Goal: Task Accomplishment & Management: Manage account settings

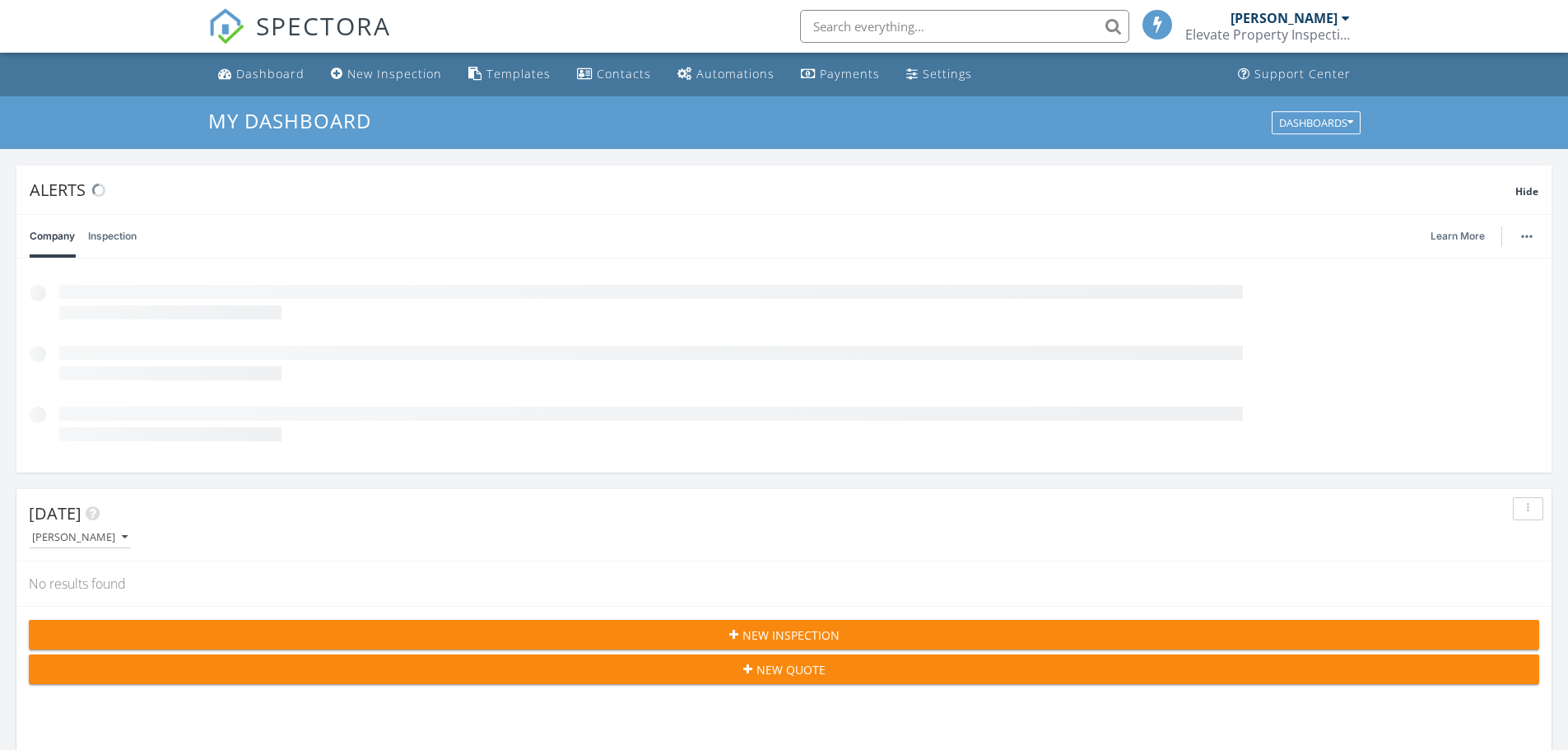
scroll to position [2841, 1594]
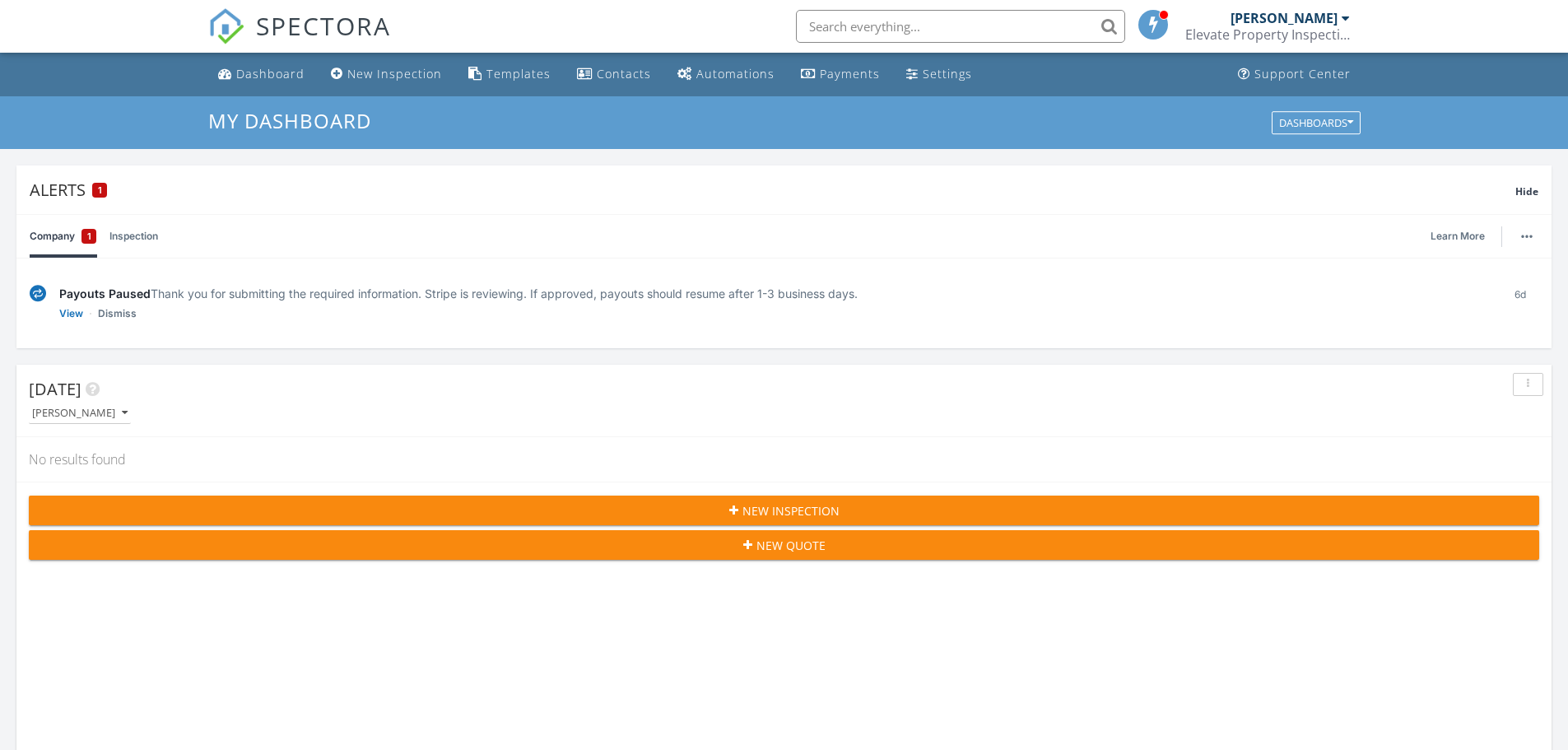
click at [158, 229] on link "Inspection" at bounding box center [133, 236] width 48 height 43
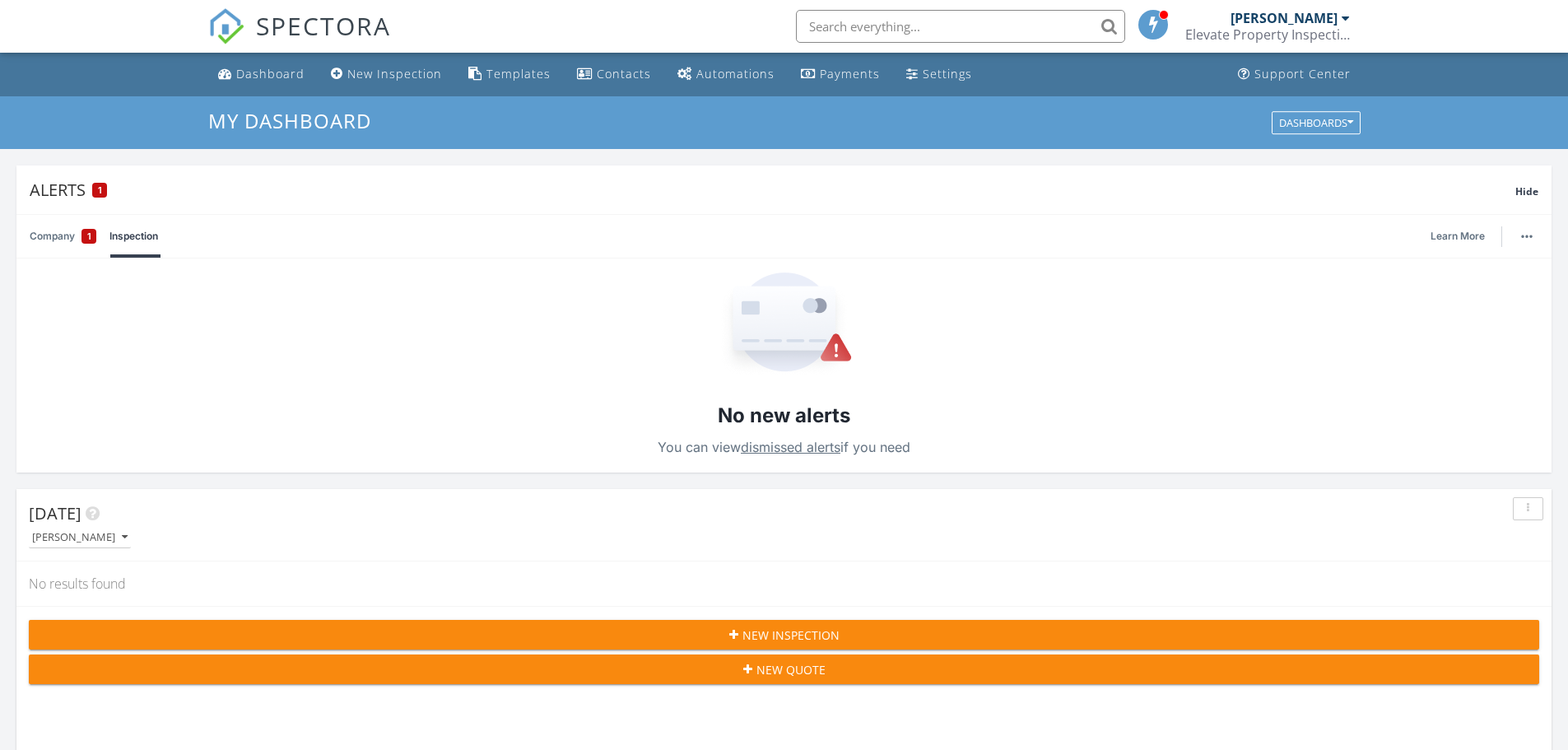
click at [821, 29] on input "text" at bounding box center [961, 26] width 329 height 33
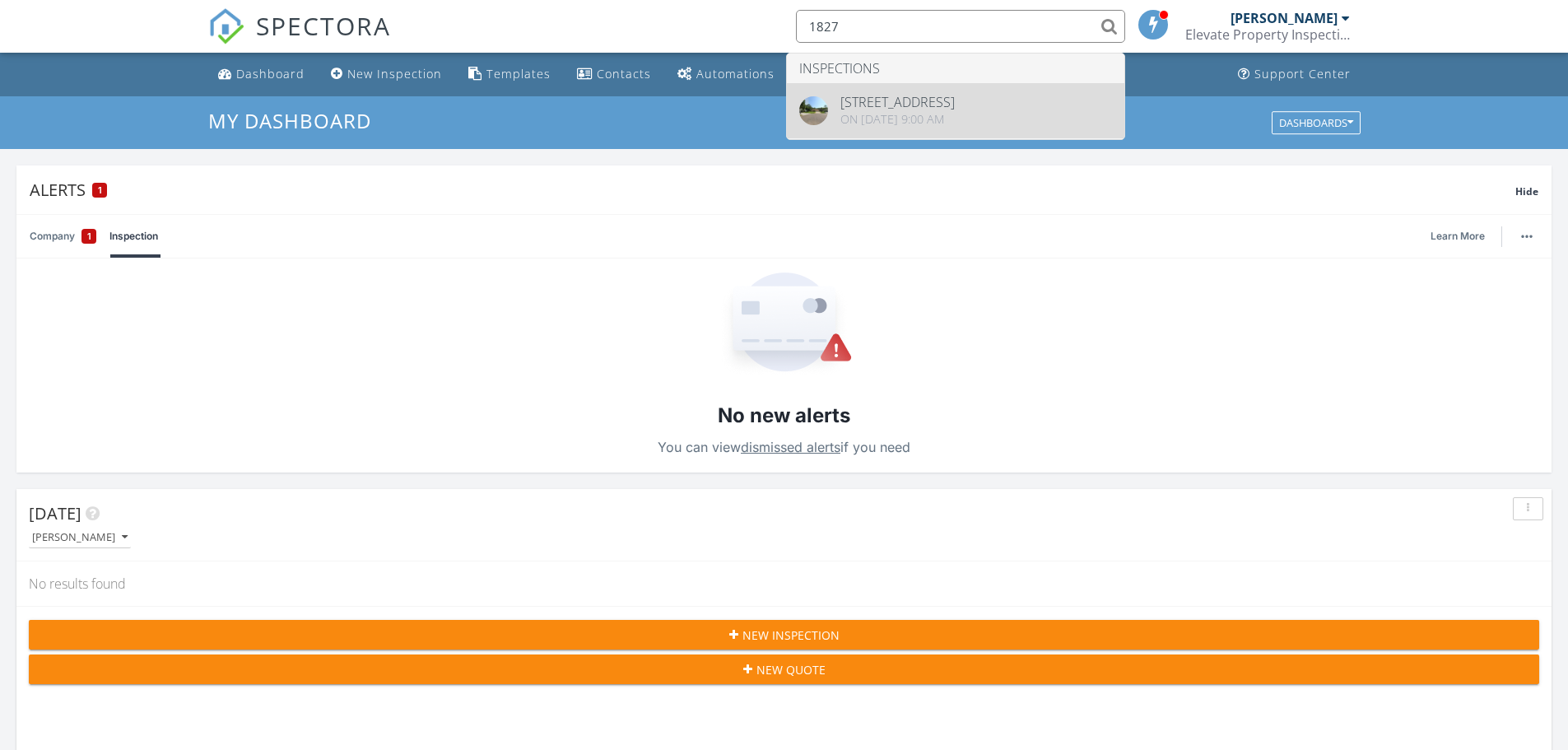
type input "1827"
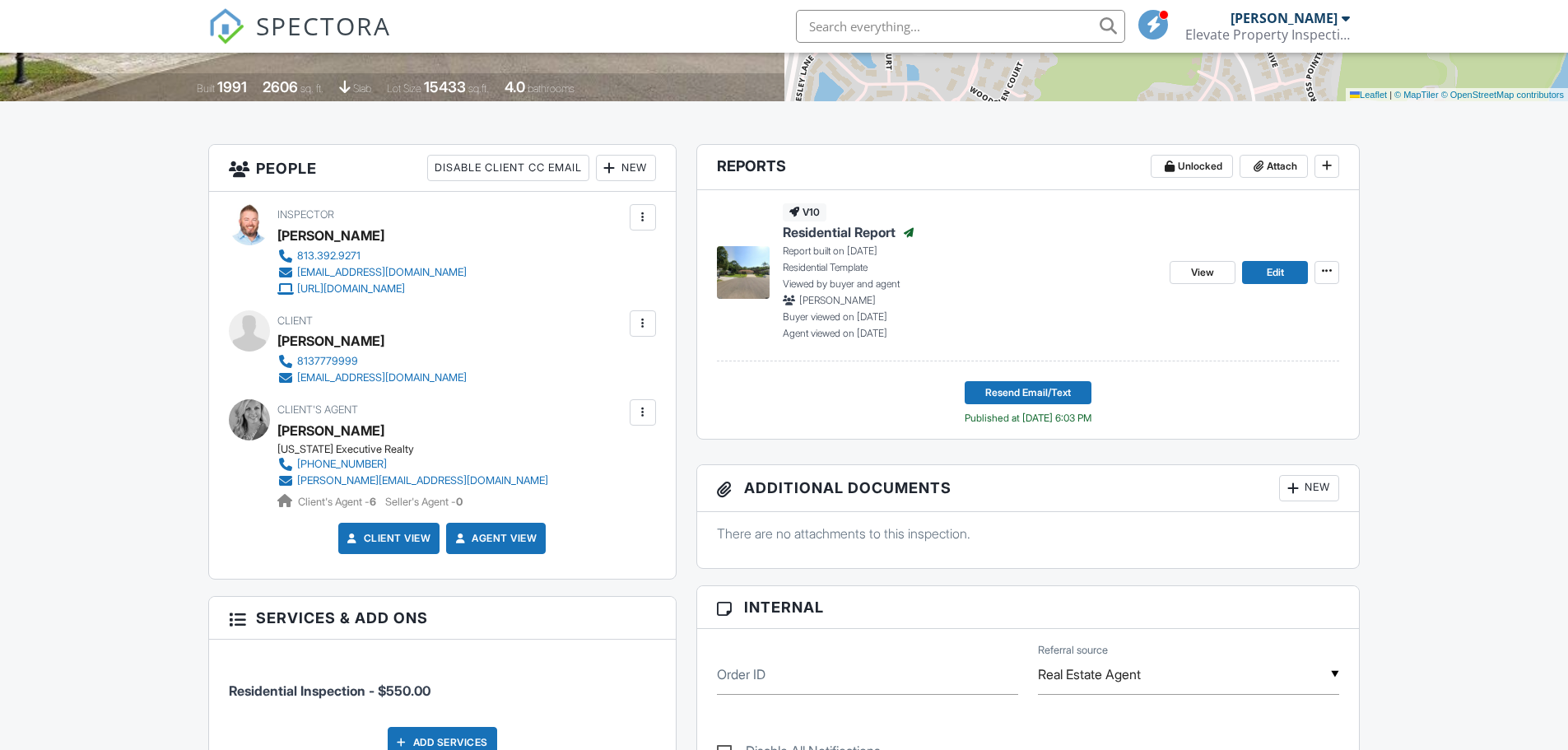
scroll to position [329, 0]
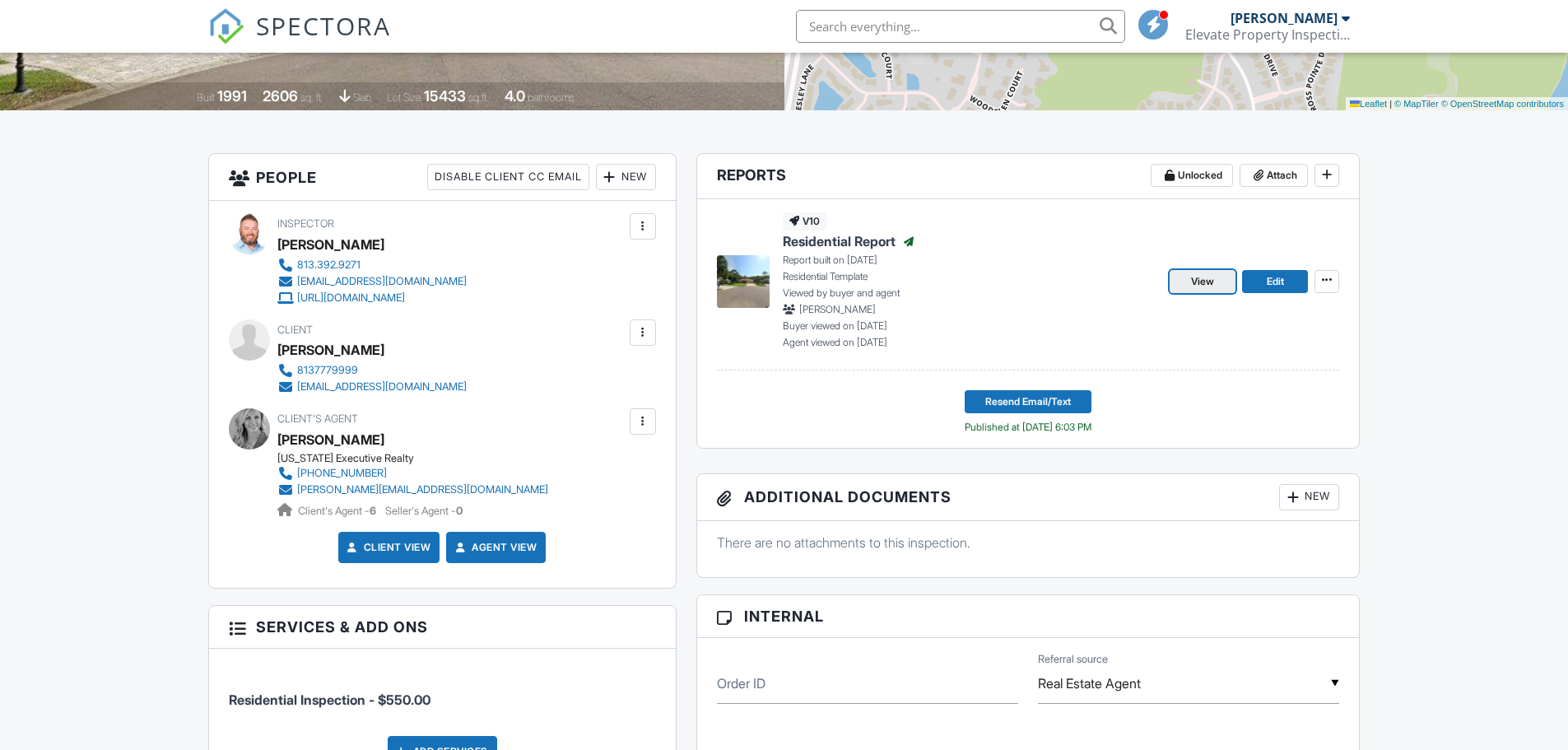
click at [1214, 280] on span "View" at bounding box center [1202, 281] width 23 height 16
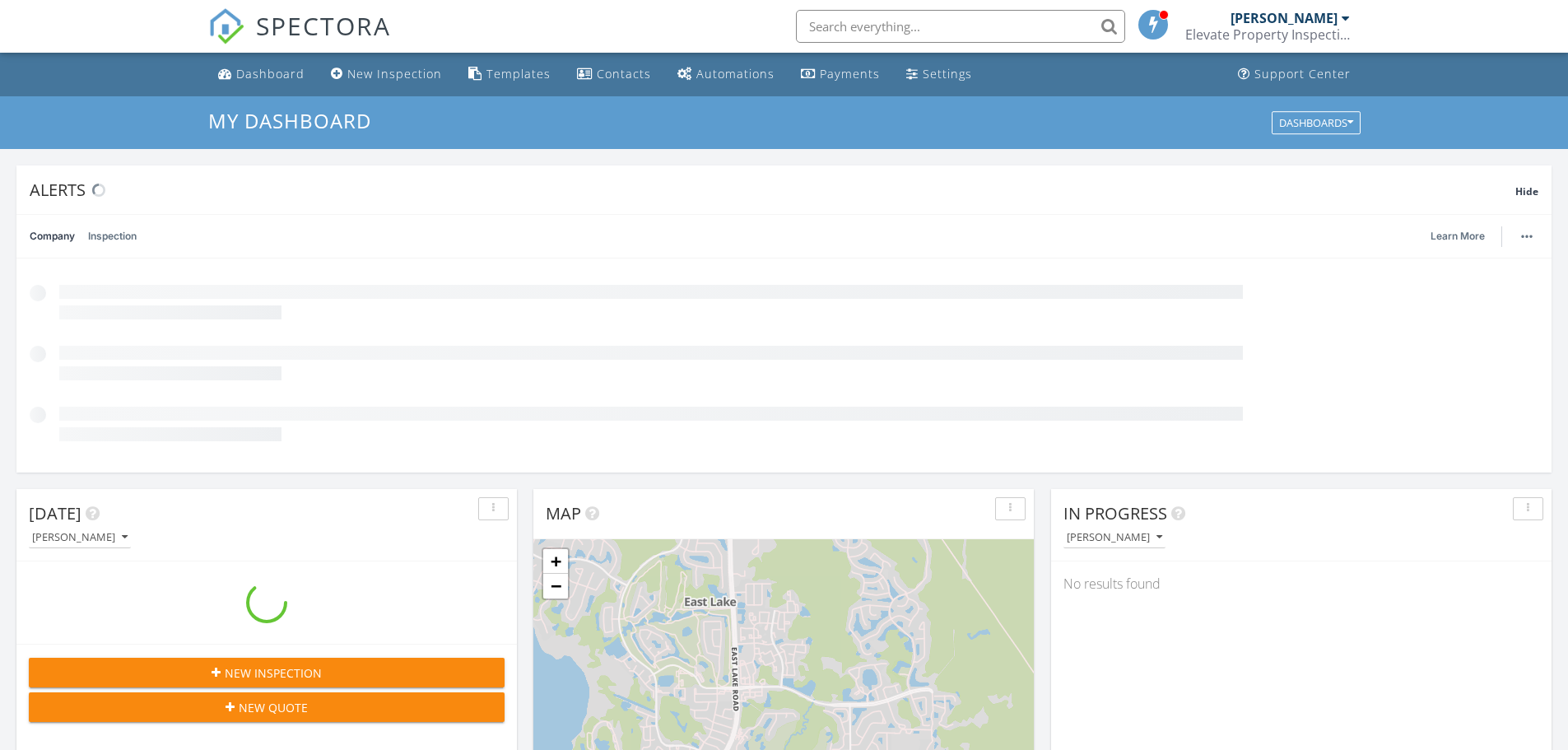
click at [828, 26] on input "text" at bounding box center [961, 26] width 329 height 33
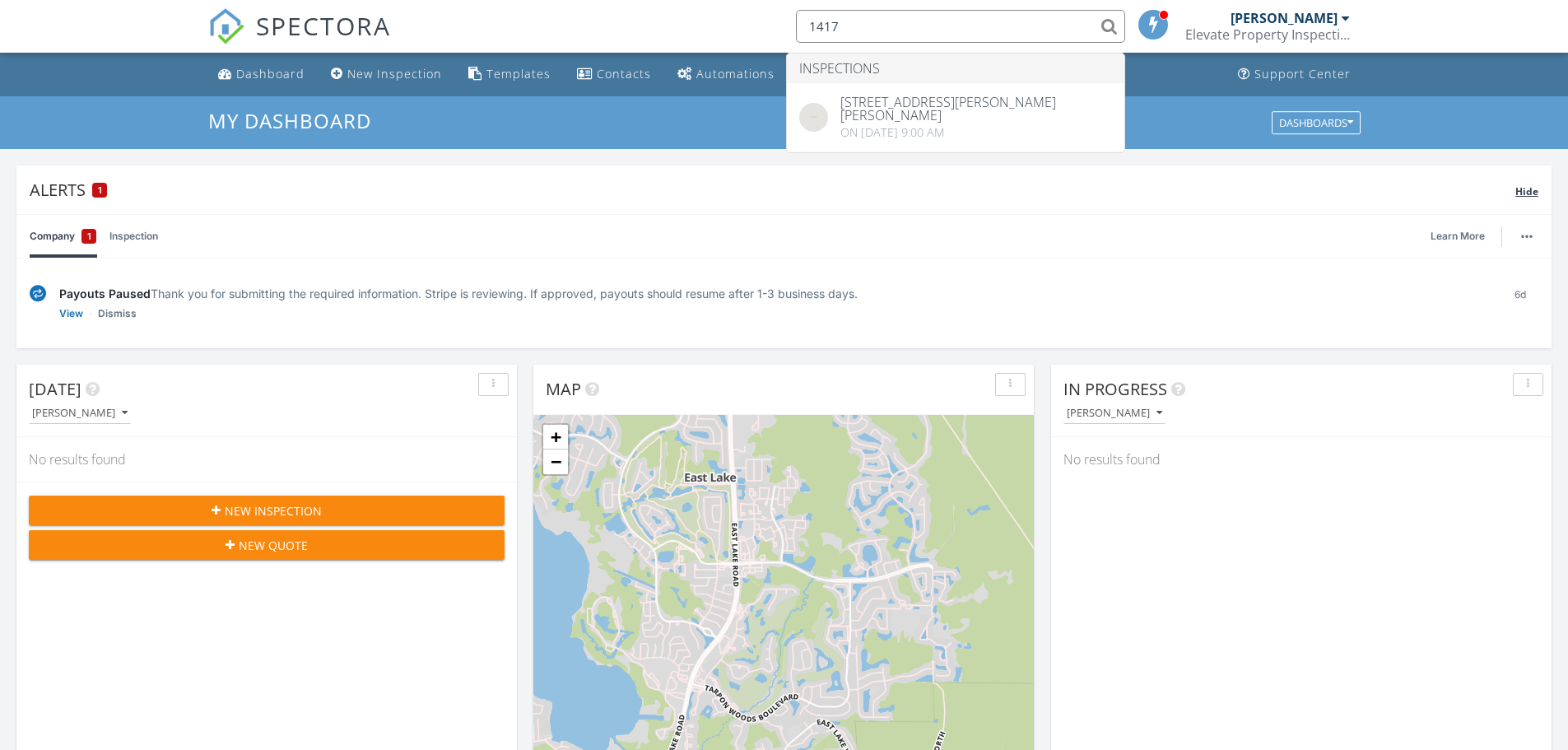
type input "1417"
click at [922, 257] on div "Company 1 Inspection Learn More" at bounding box center [784, 236] width 1509 height 43
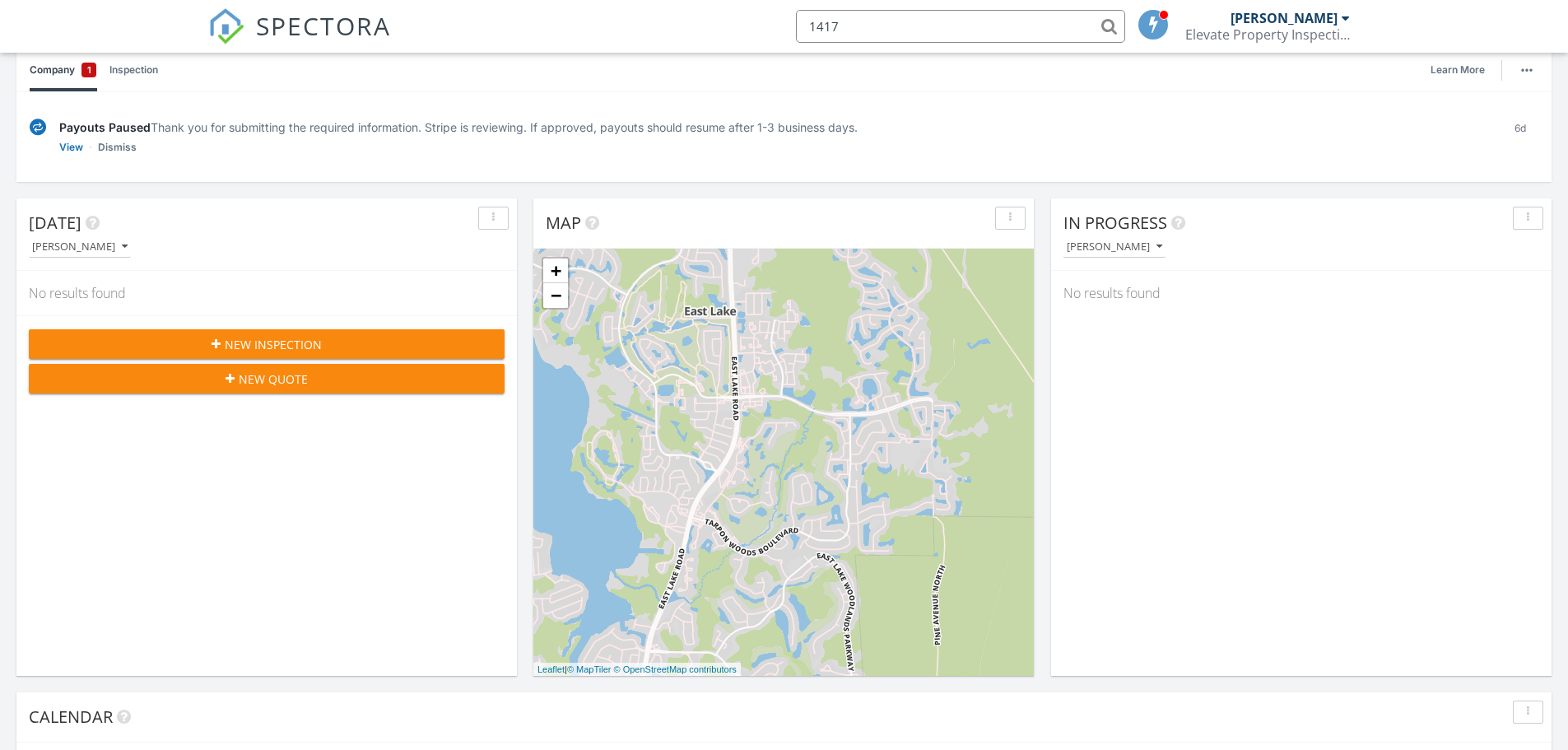
scroll to position [164, 0]
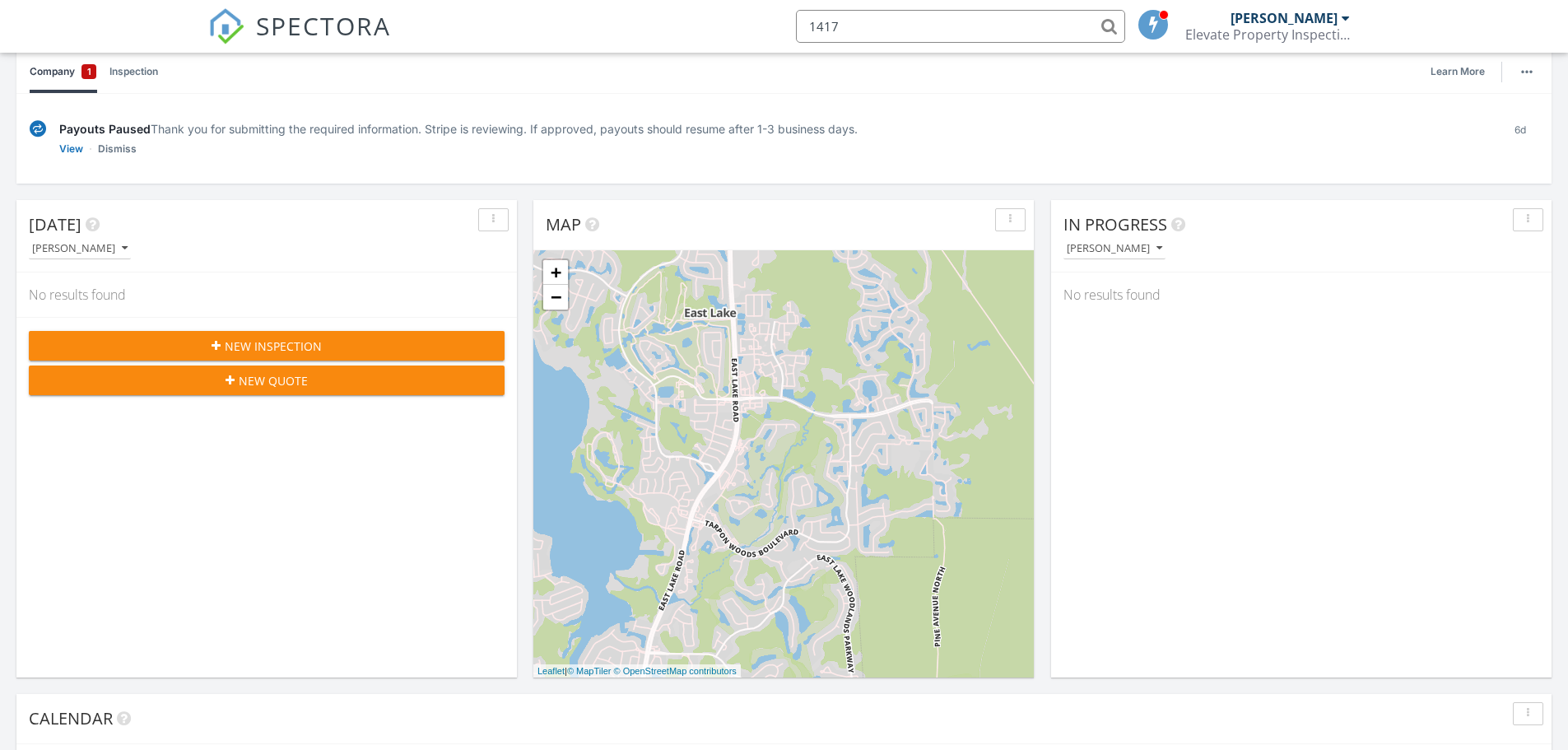
click at [287, 343] on span "New Inspection" at bounding box center [273, 346] width 97 height 17
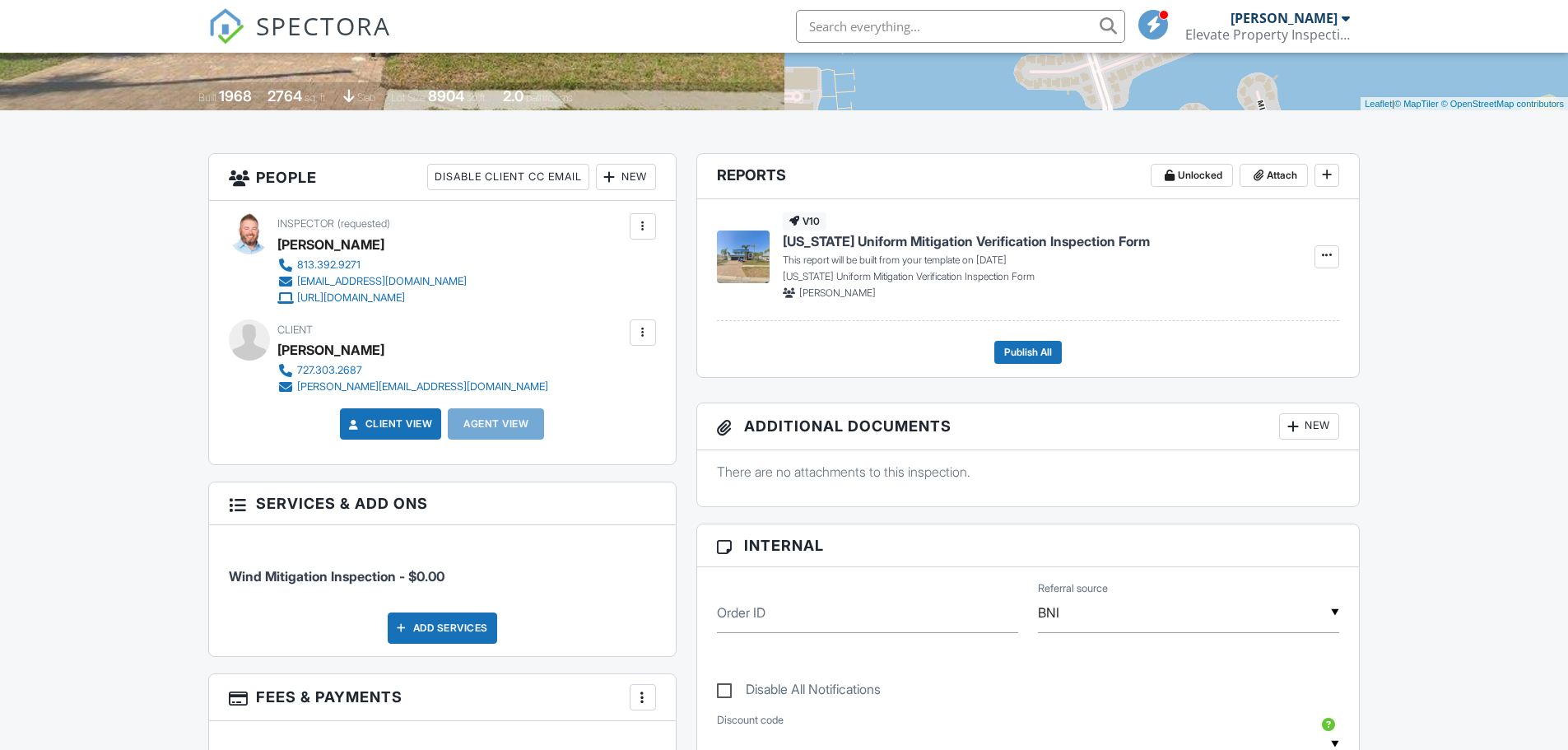
click at [1317, 428] on div "New" at bounding box center [1310, 426] width 60 height 26
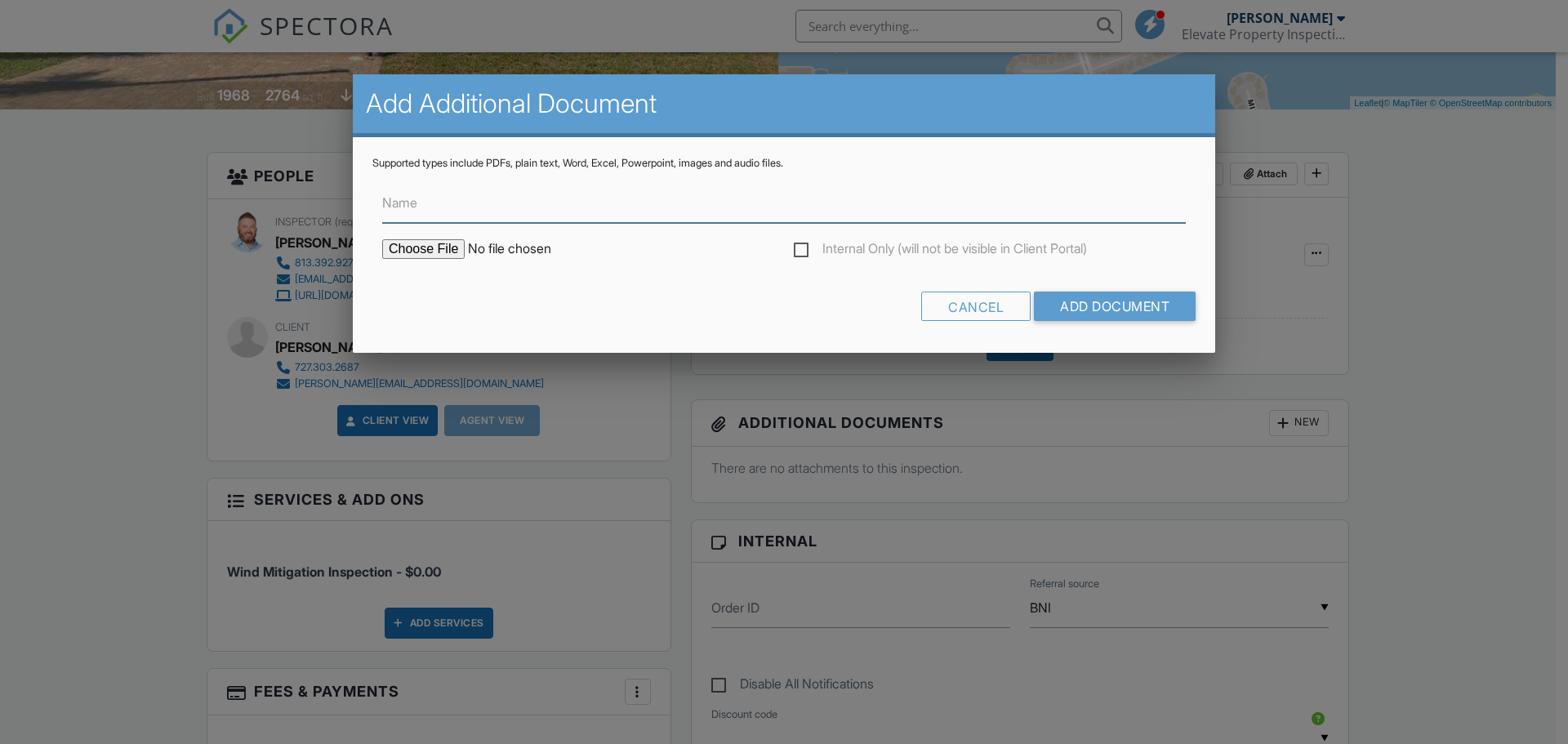
type input "C:\fakepath\orbesen_permit.pdf"
type input "Permit"
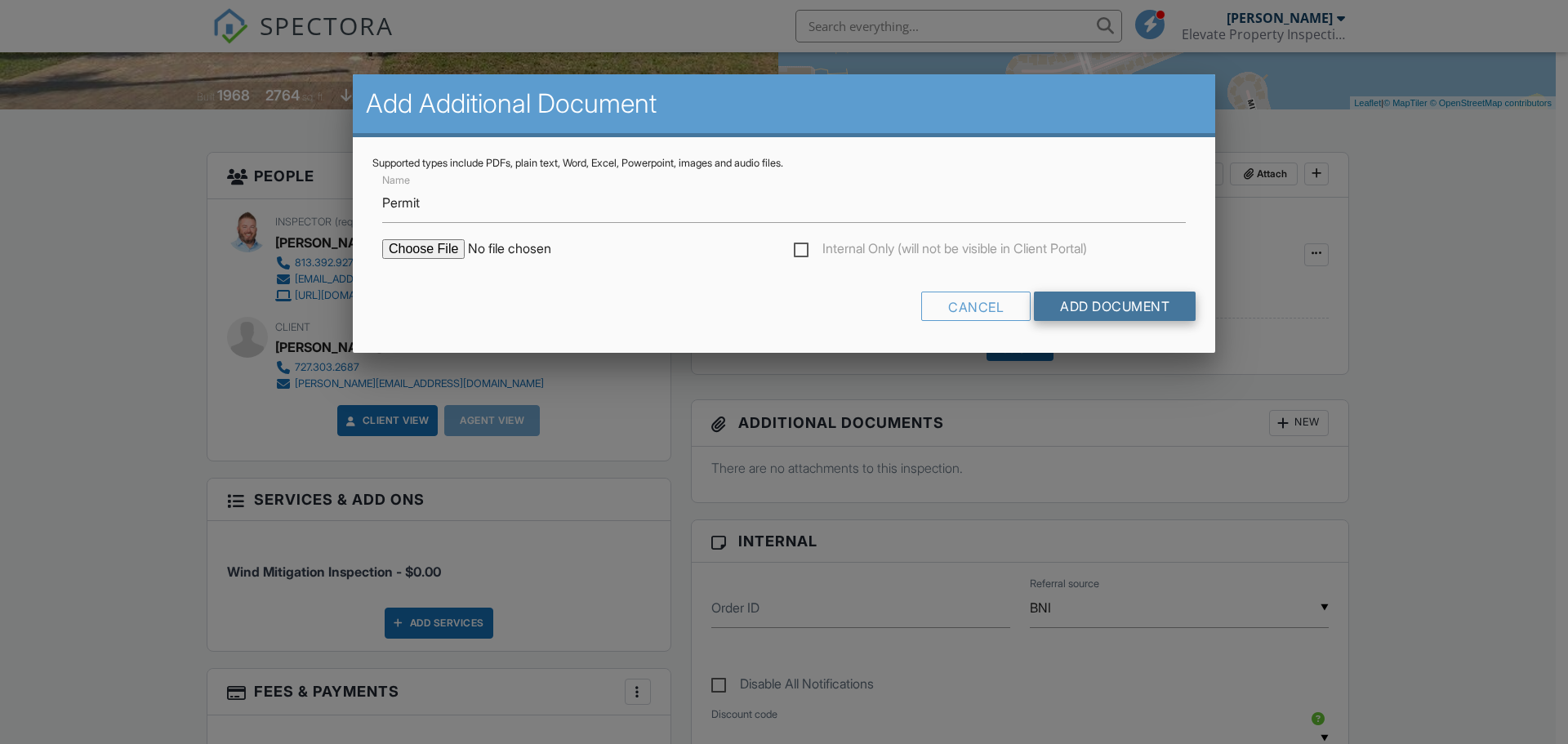
click at [1115, 298] on input "Add Document" at bounding box center [1115, 306] width 161 height 29
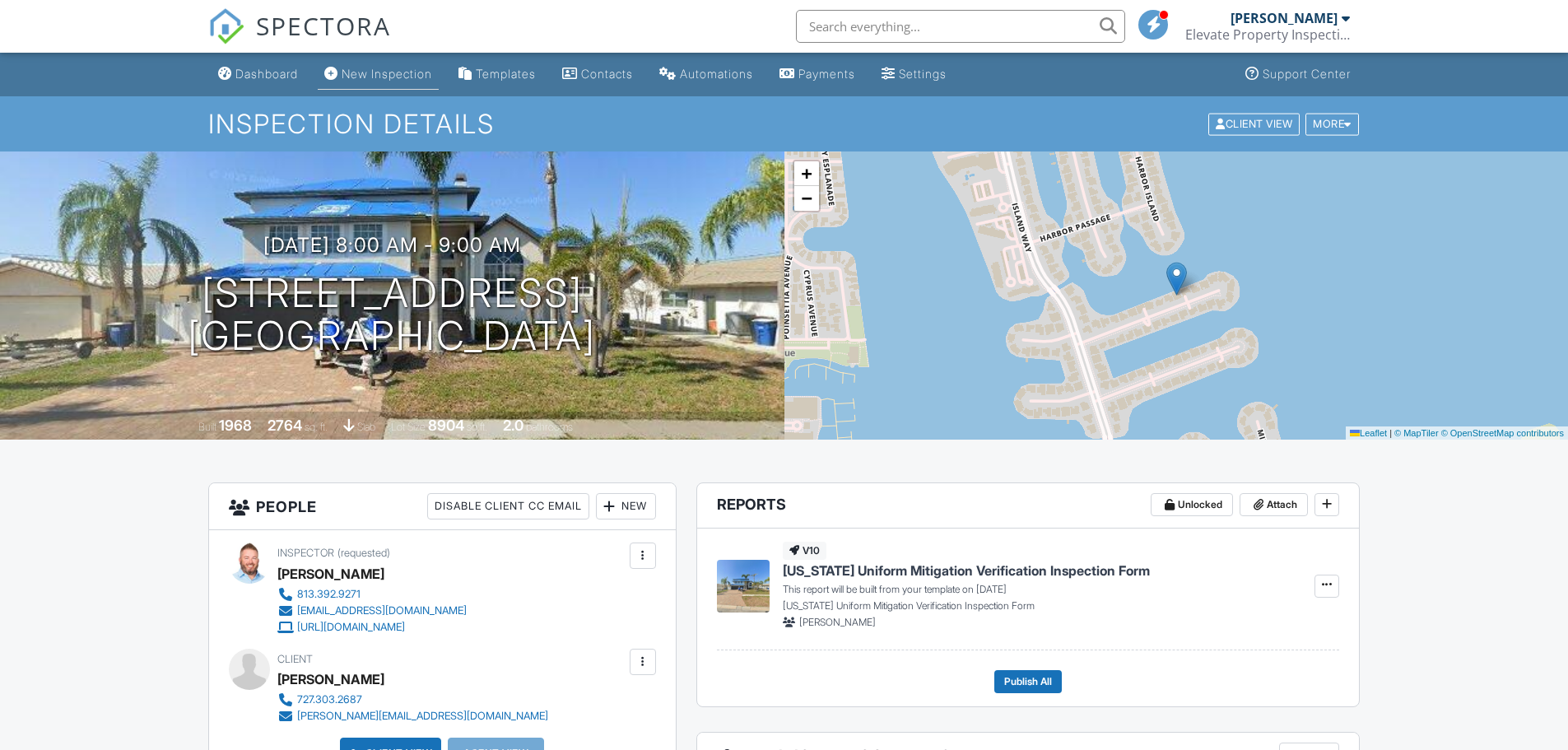
click at [378, 77] on div "New Inspection" at bounding box center [386, 73] width 90 height 14
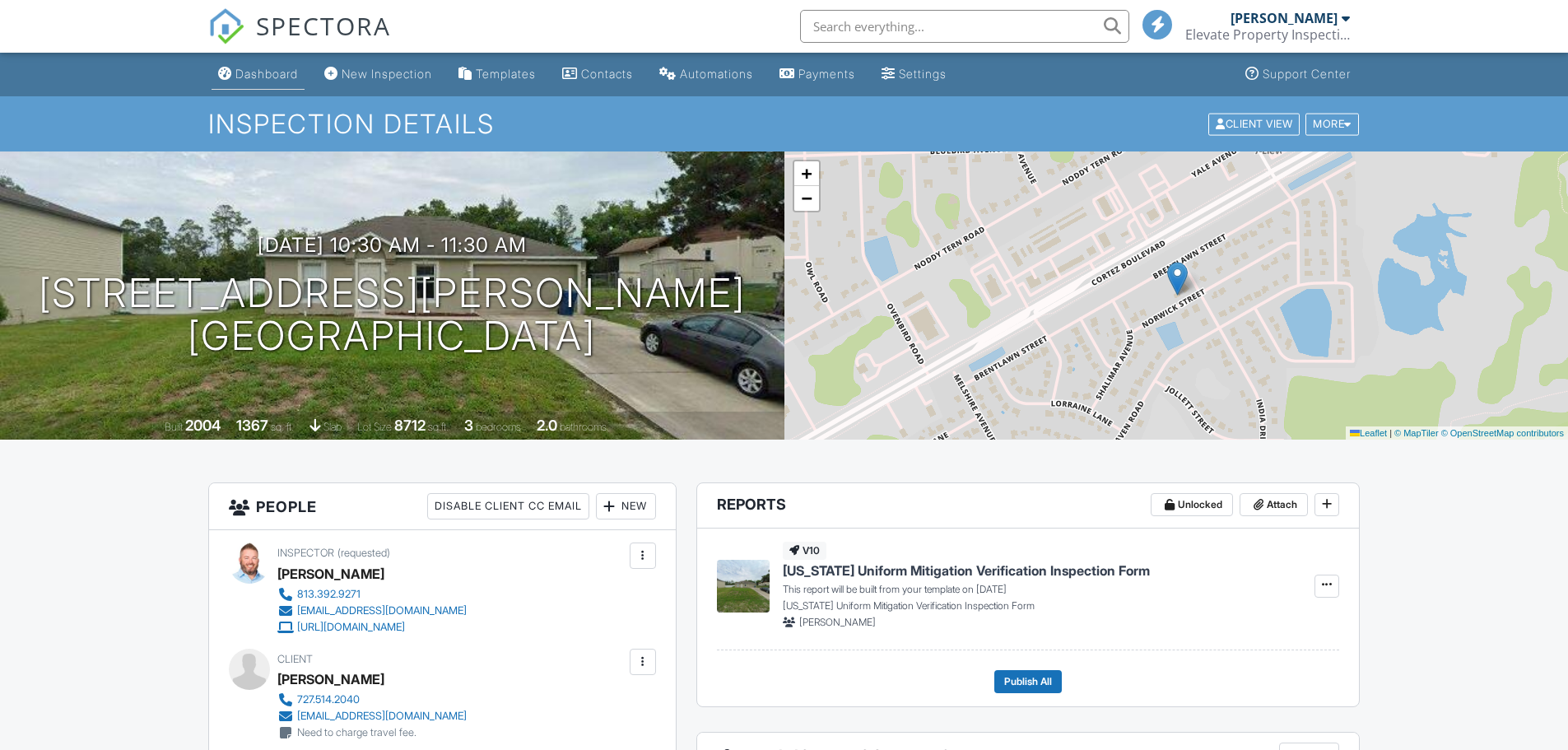
click at [277, 70] on div "Dashboard" at bounding box center [267, 73] width 62 height 14
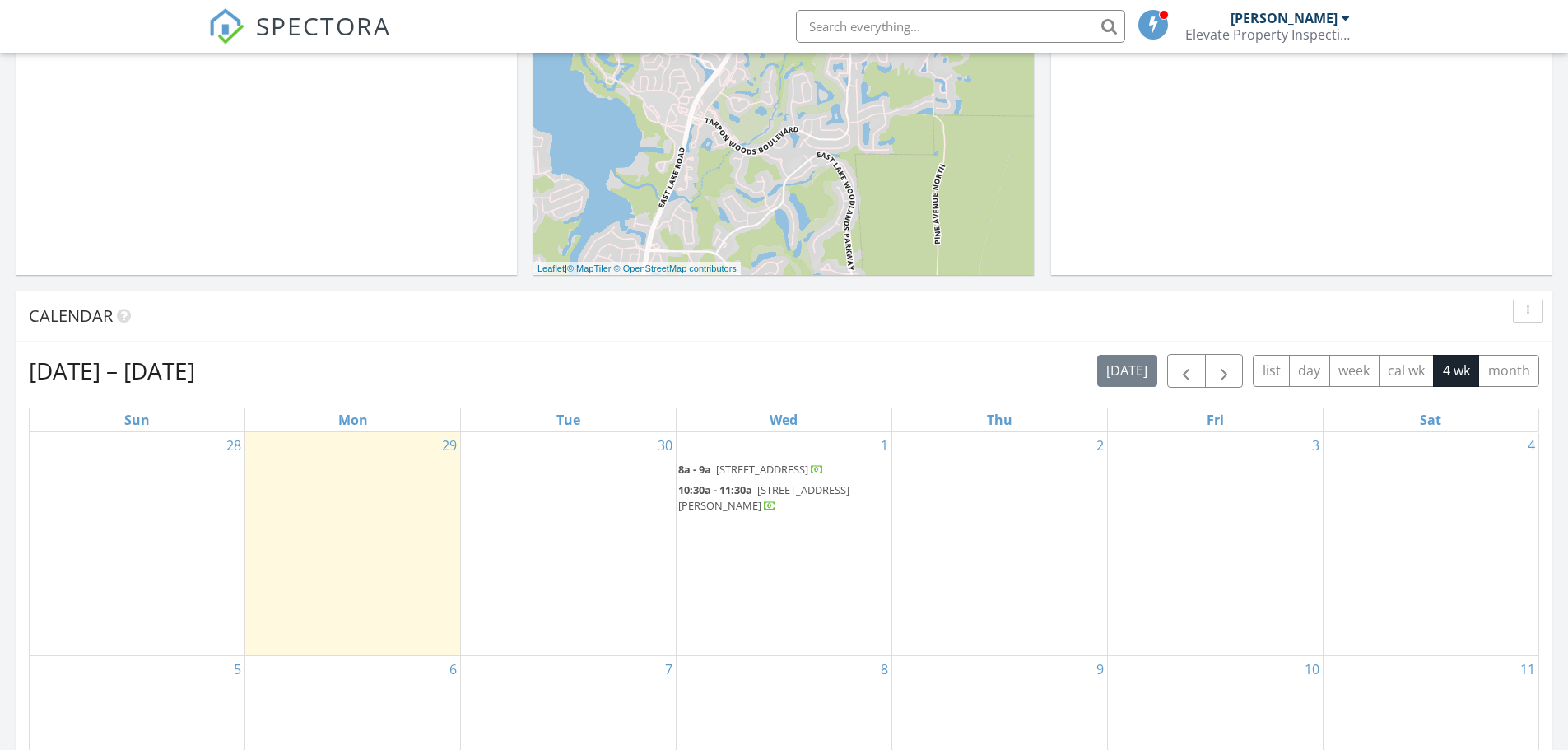
scroll to position [576, 0]
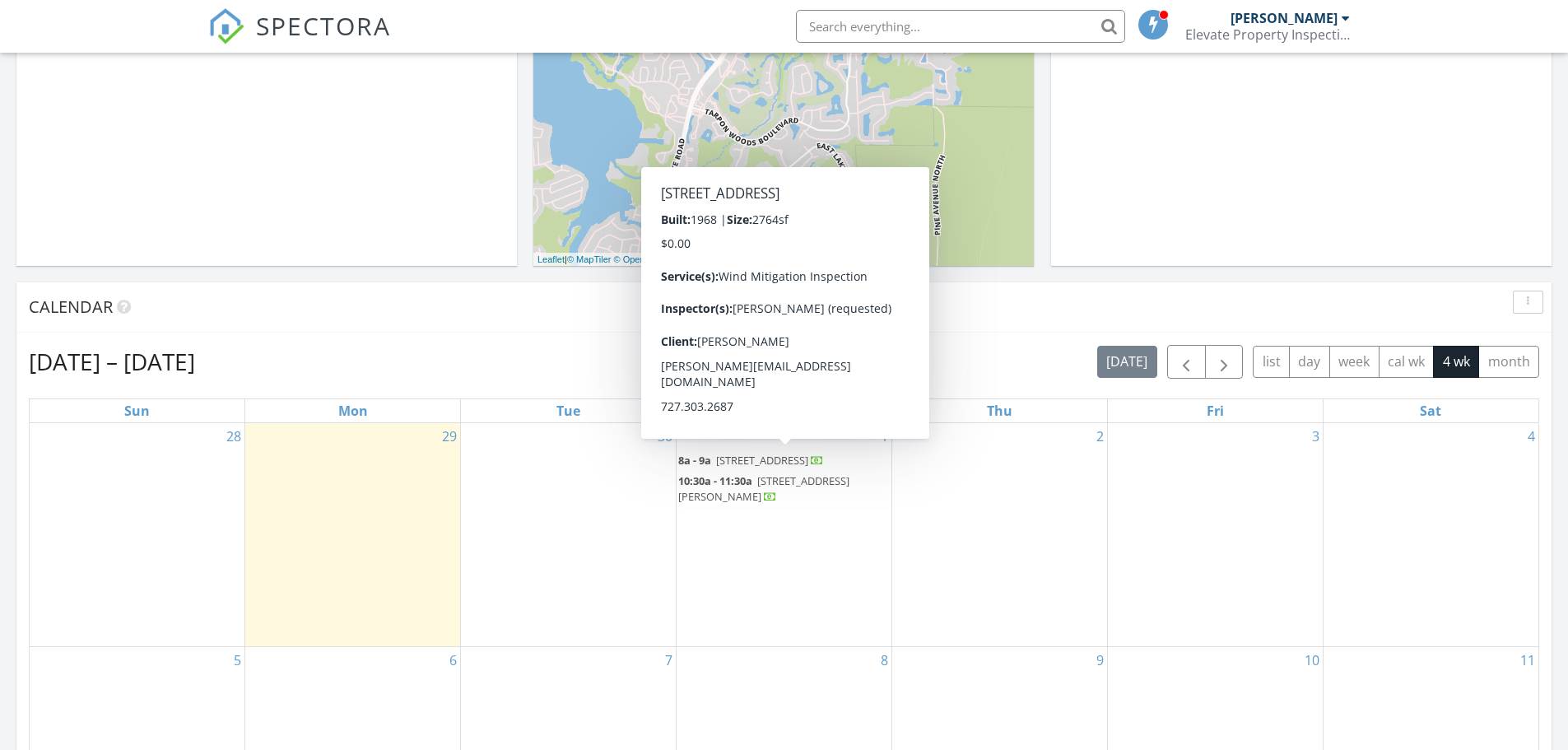
click at [767, 459] on span "[STREET_ADDRESS]" at bounding box center [762, 460] width 92 height 15
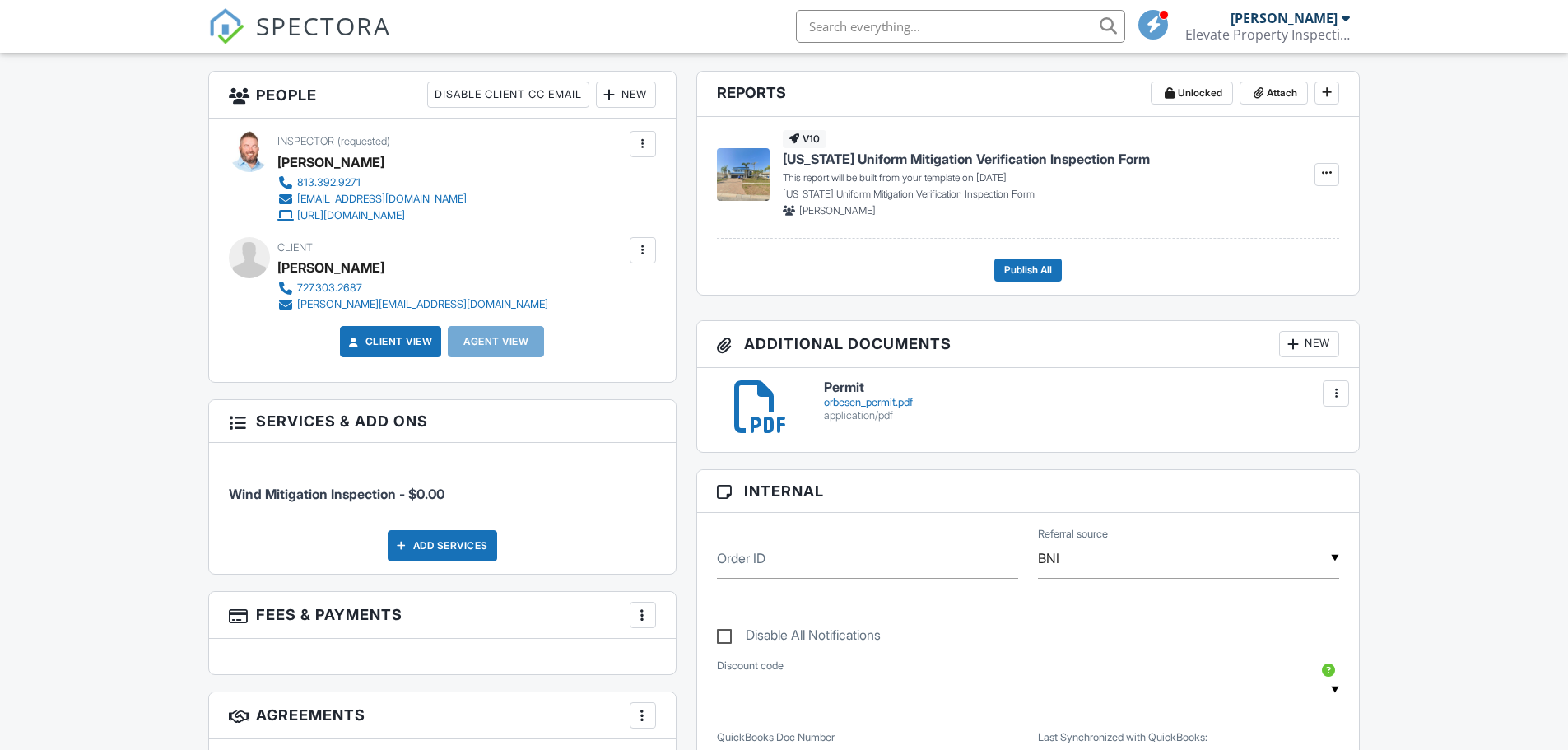
click at [632, 96] on div "New" at bounding box center [626, 94] width 60 height 26
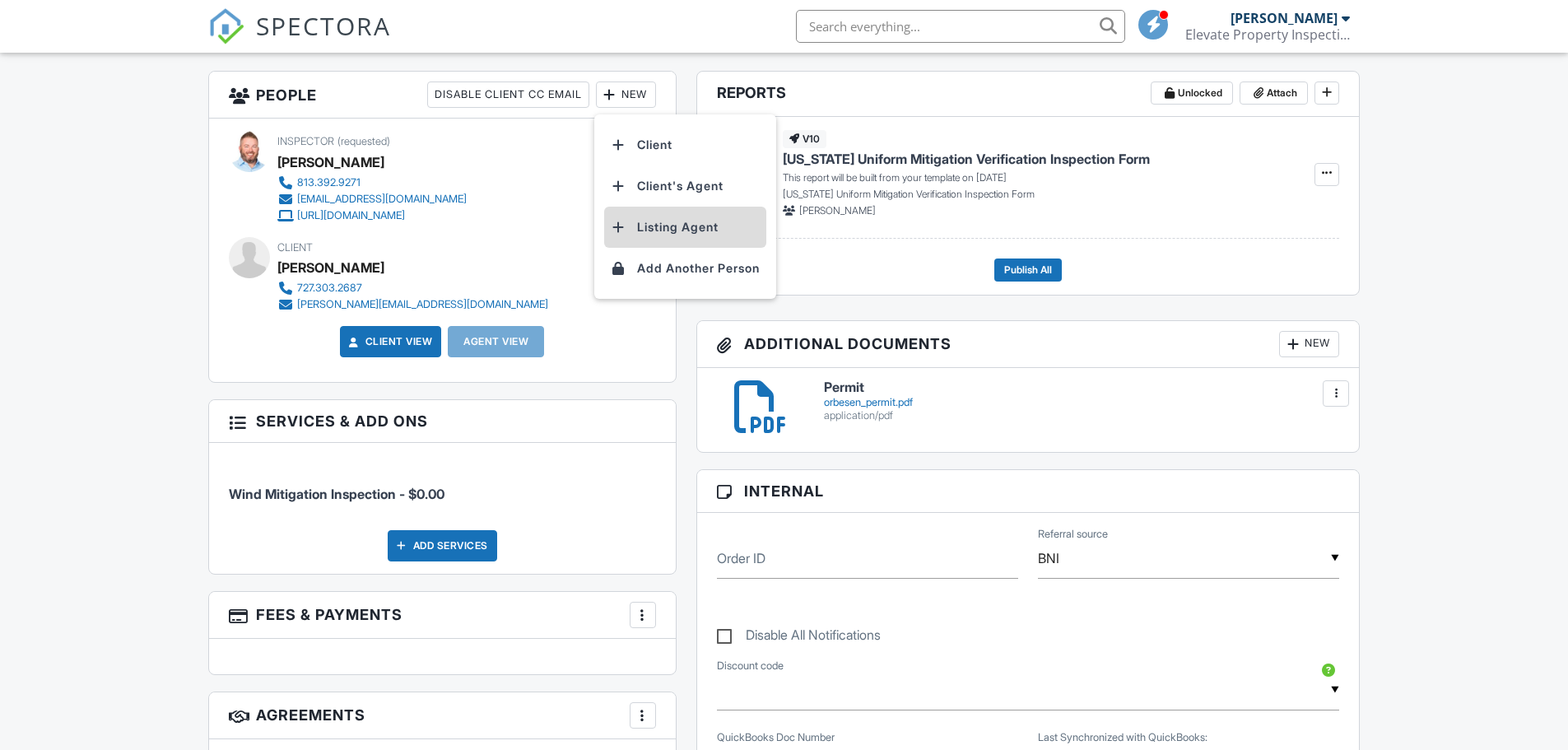
click at [671, 222] on li "Listing Agent" at bounding box center [686, 227] width 163 height 41
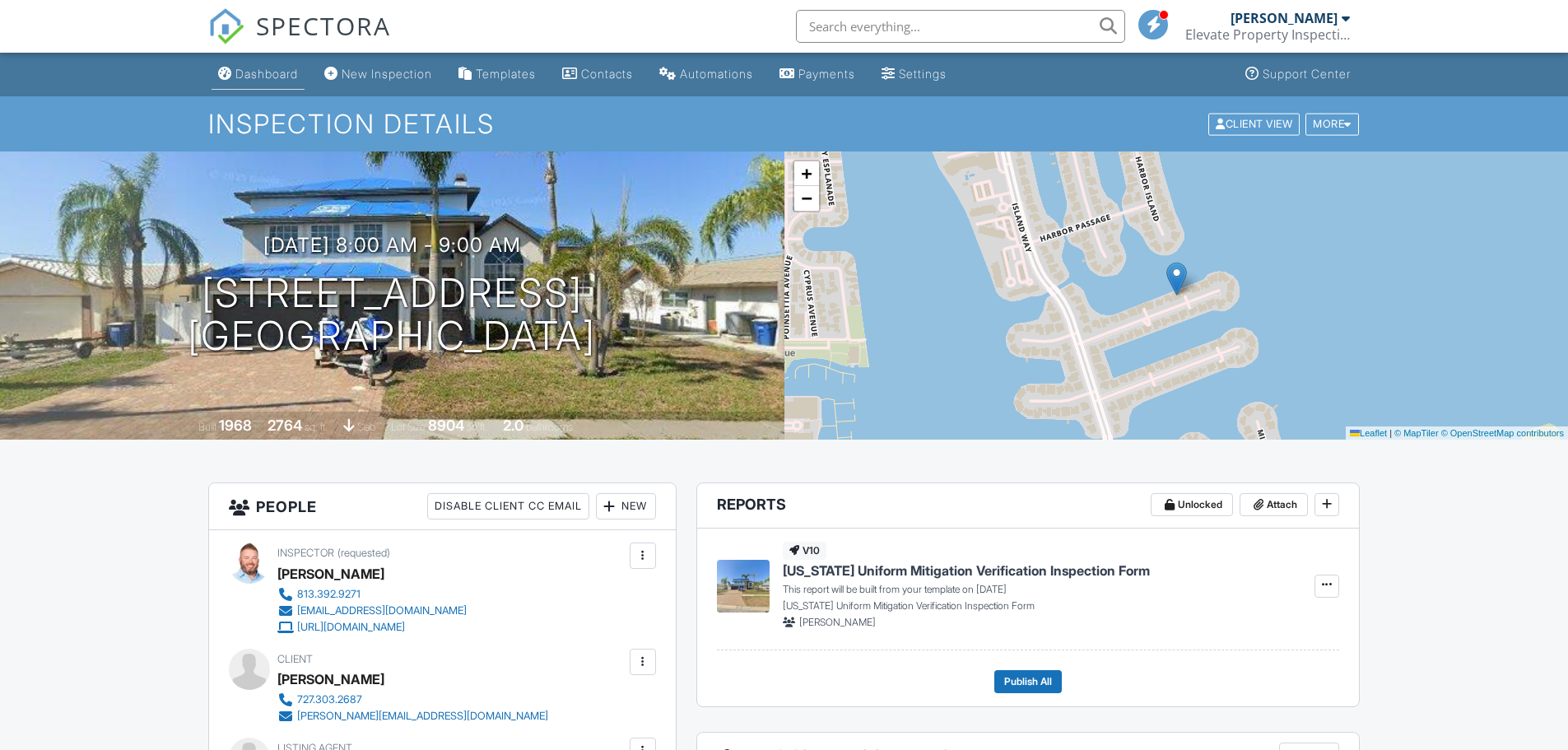
click at [262, 79] on div "Dashboard" at bounding box center [267, 73] width 62 height 14
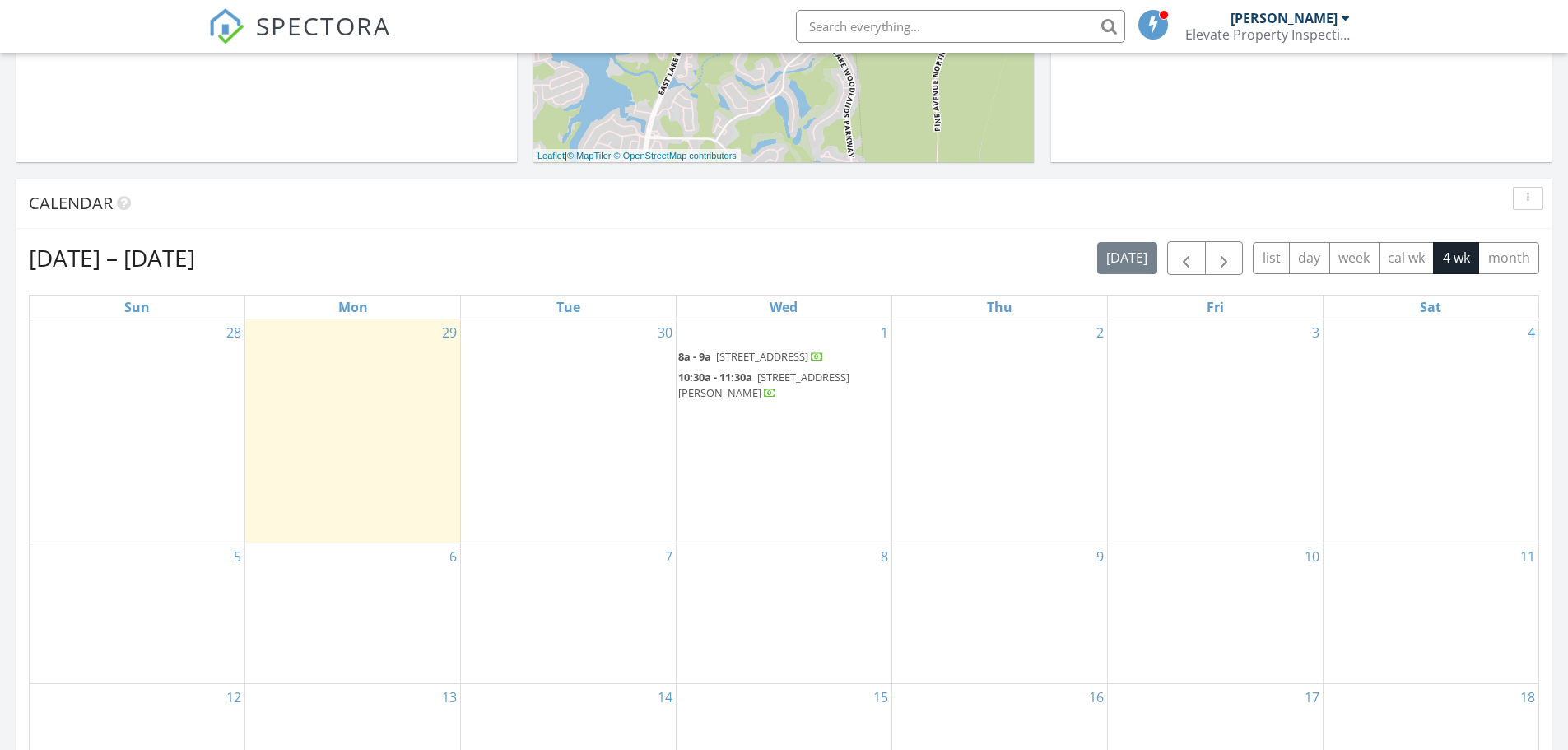
scroll to position [741, 0]
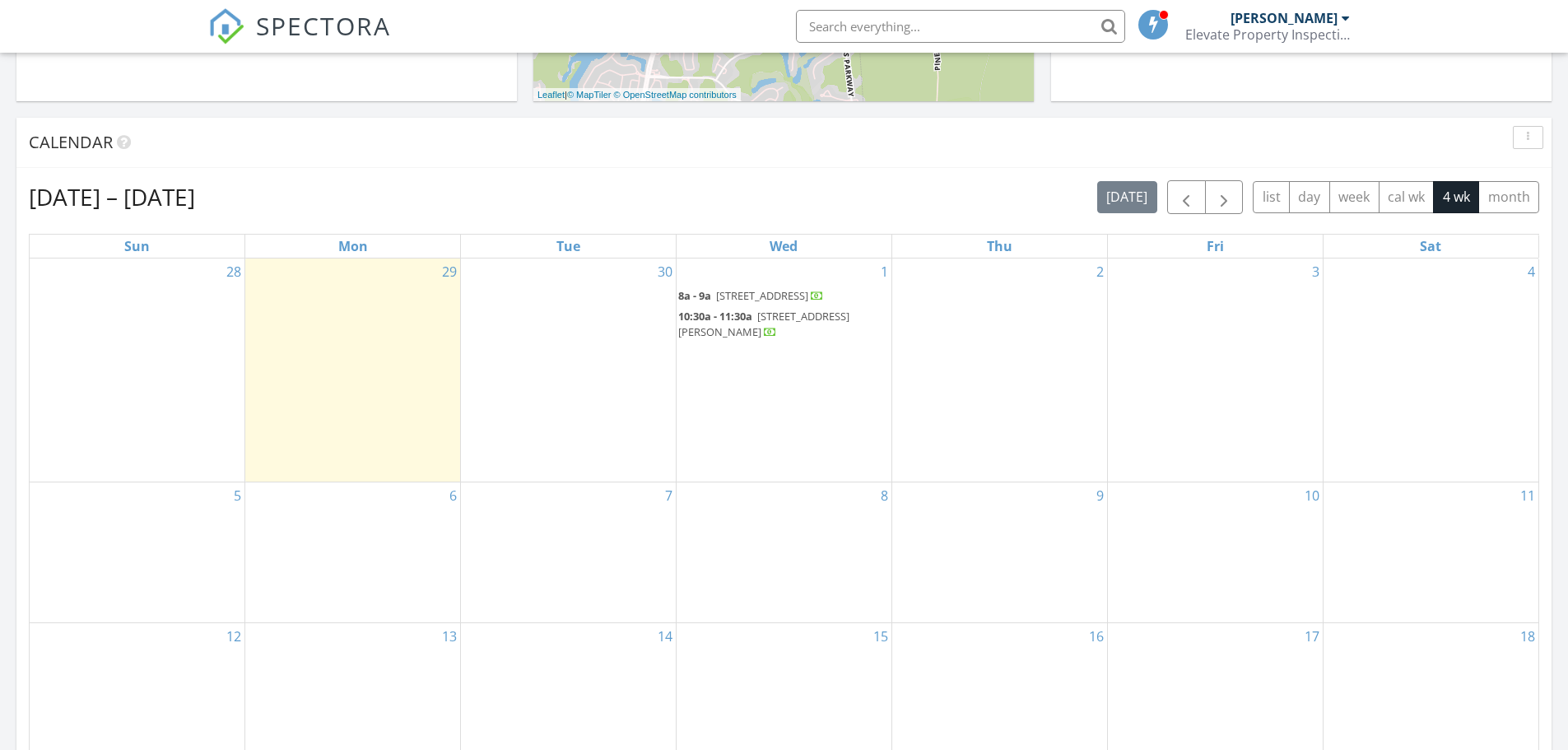
click at [810, 329] on span "[STREET_ADDRESS][PERSON_NAME]" at bounding box center [763, 323] width 171 height 30
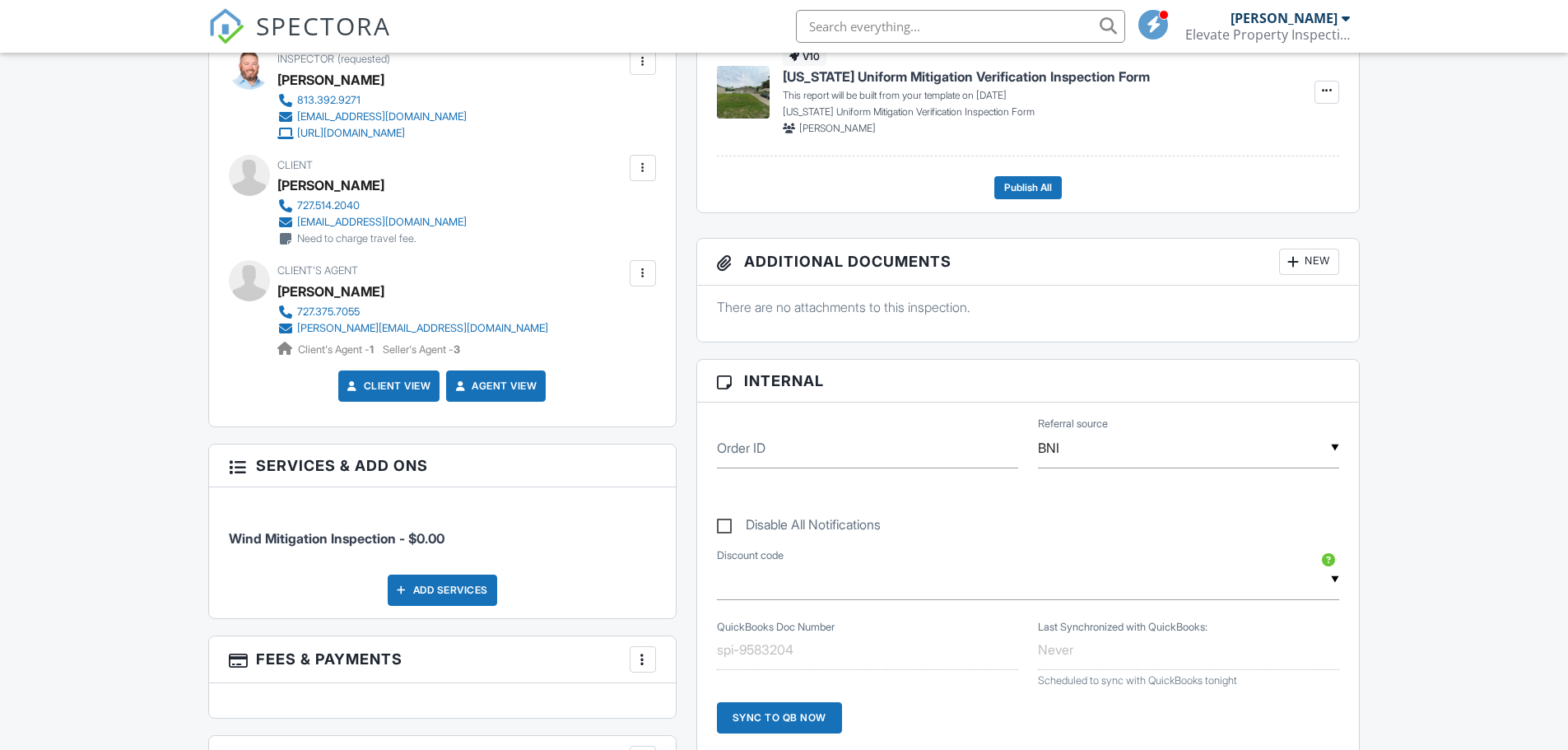
click at [1309, 262] on div "New" at bounding box center [1310, 261] width 60 height 26
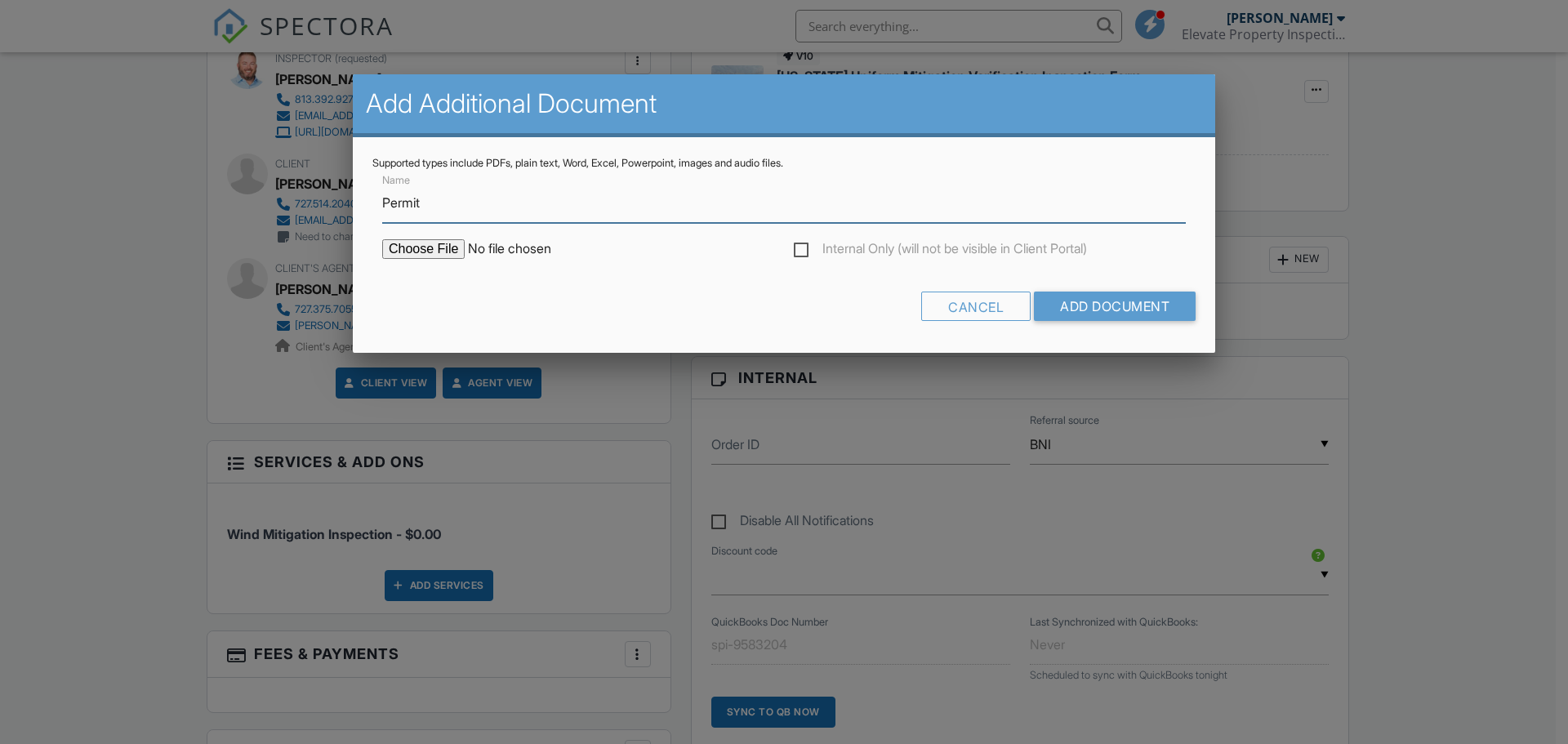
type input "Permit"
type input "C:\fakepath\dorso_permit.pdf"
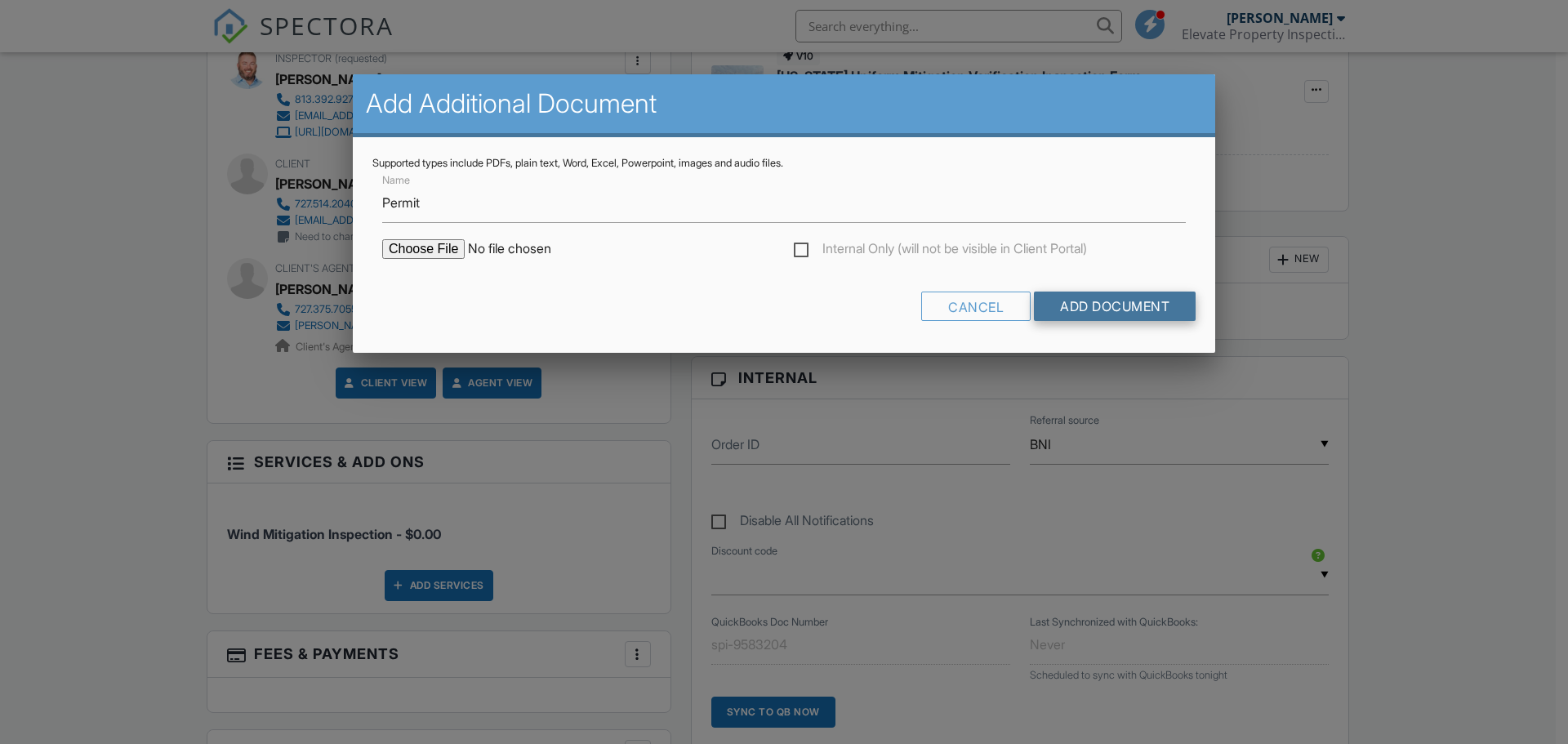
click at [1131, 312] on input "Add Document" at bounding box center [1115, 306] width 161 height 29
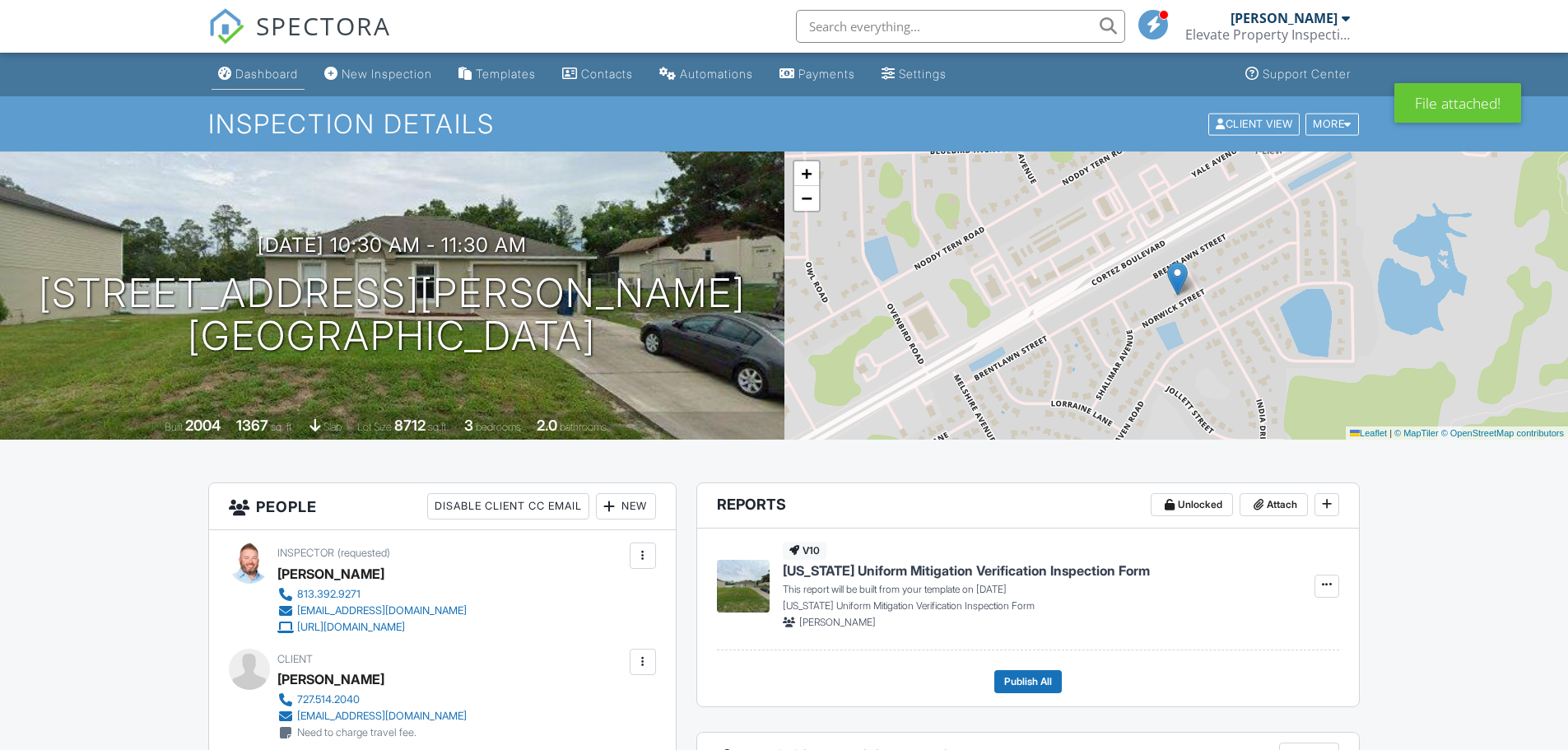
click at [277, 79] on div "Dashboard" at bounding box center [267, 73] width 62 height 14
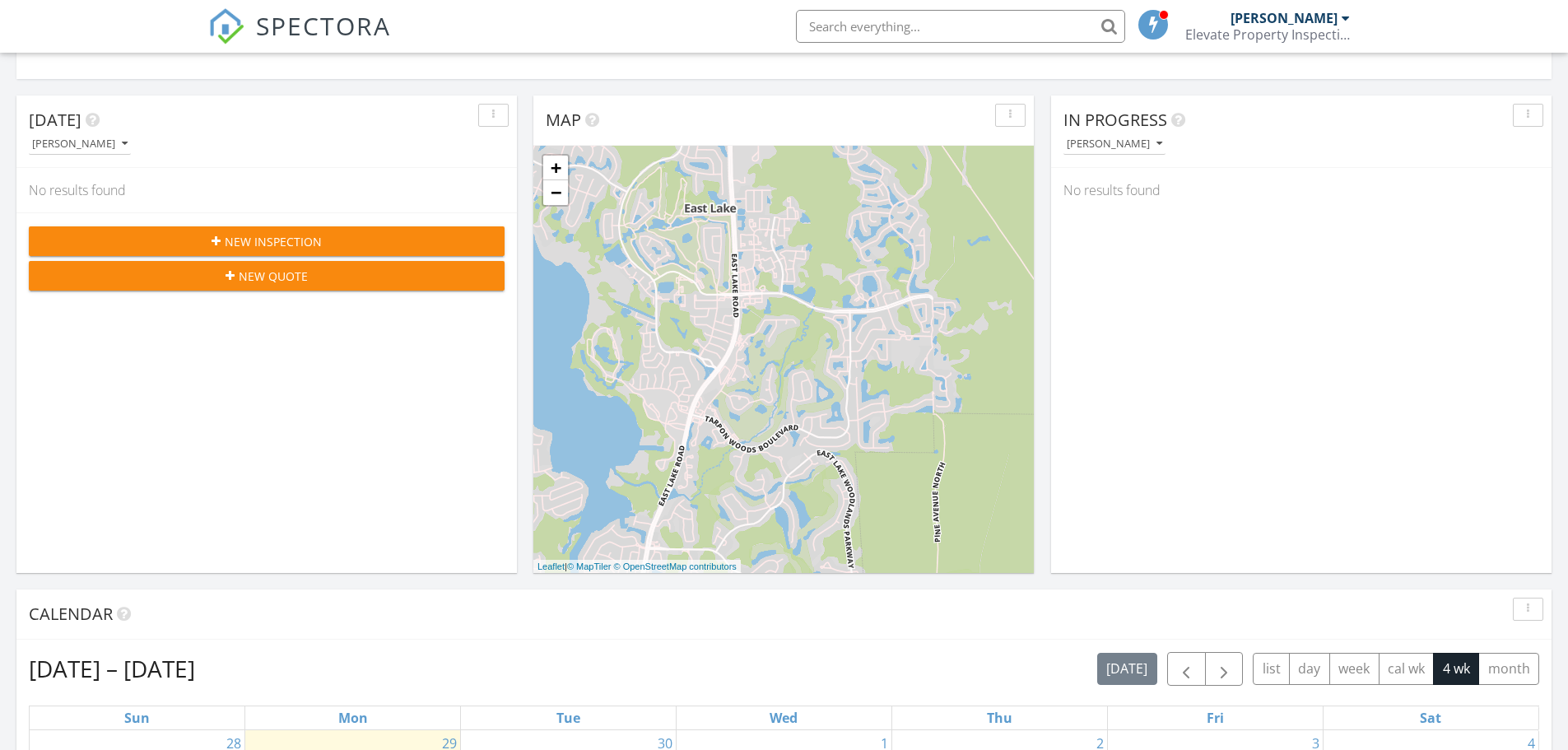
scroll to position [247, 0]
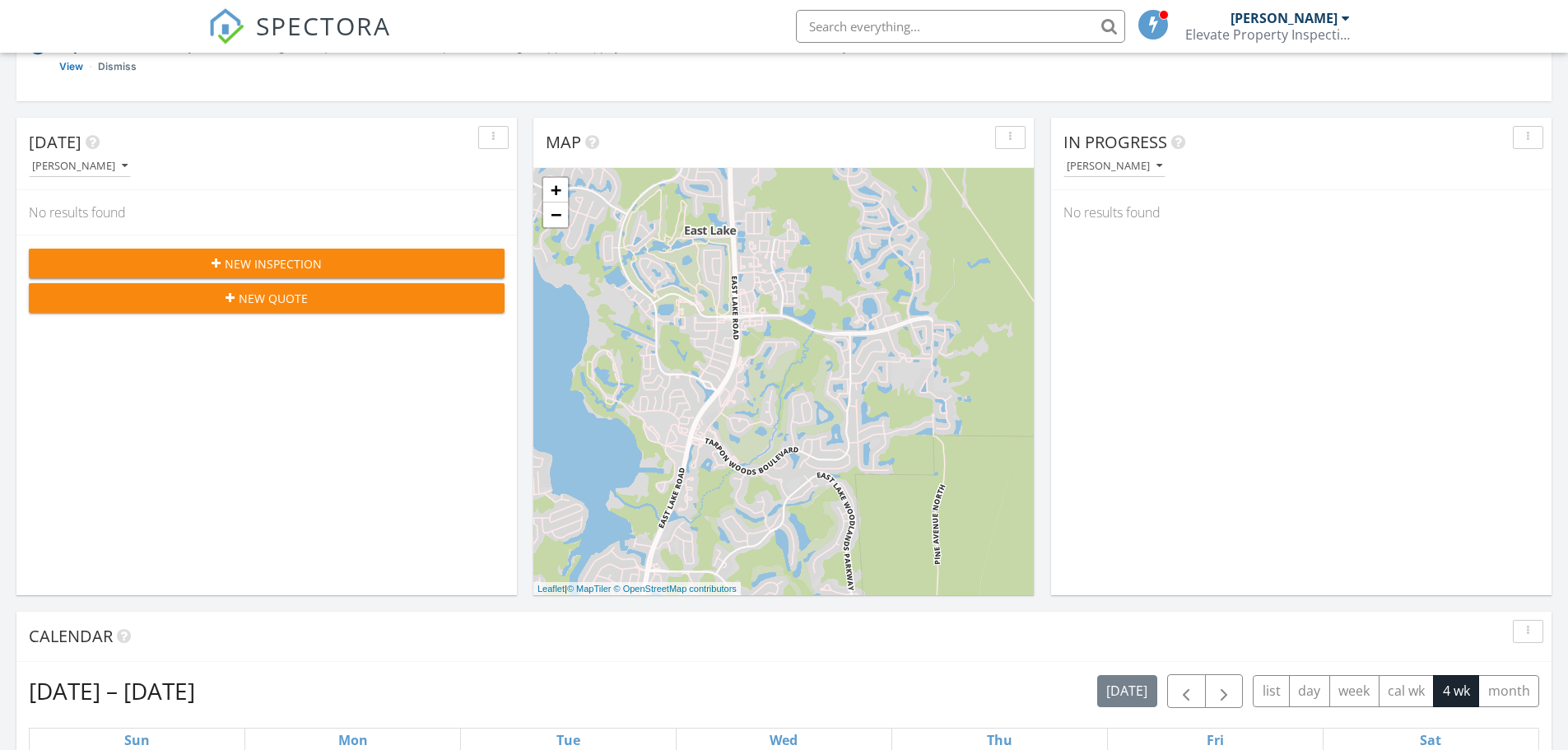
click at [264, 260] on span "New Inspection" at bounding box center [273, 263] width 97 height 17
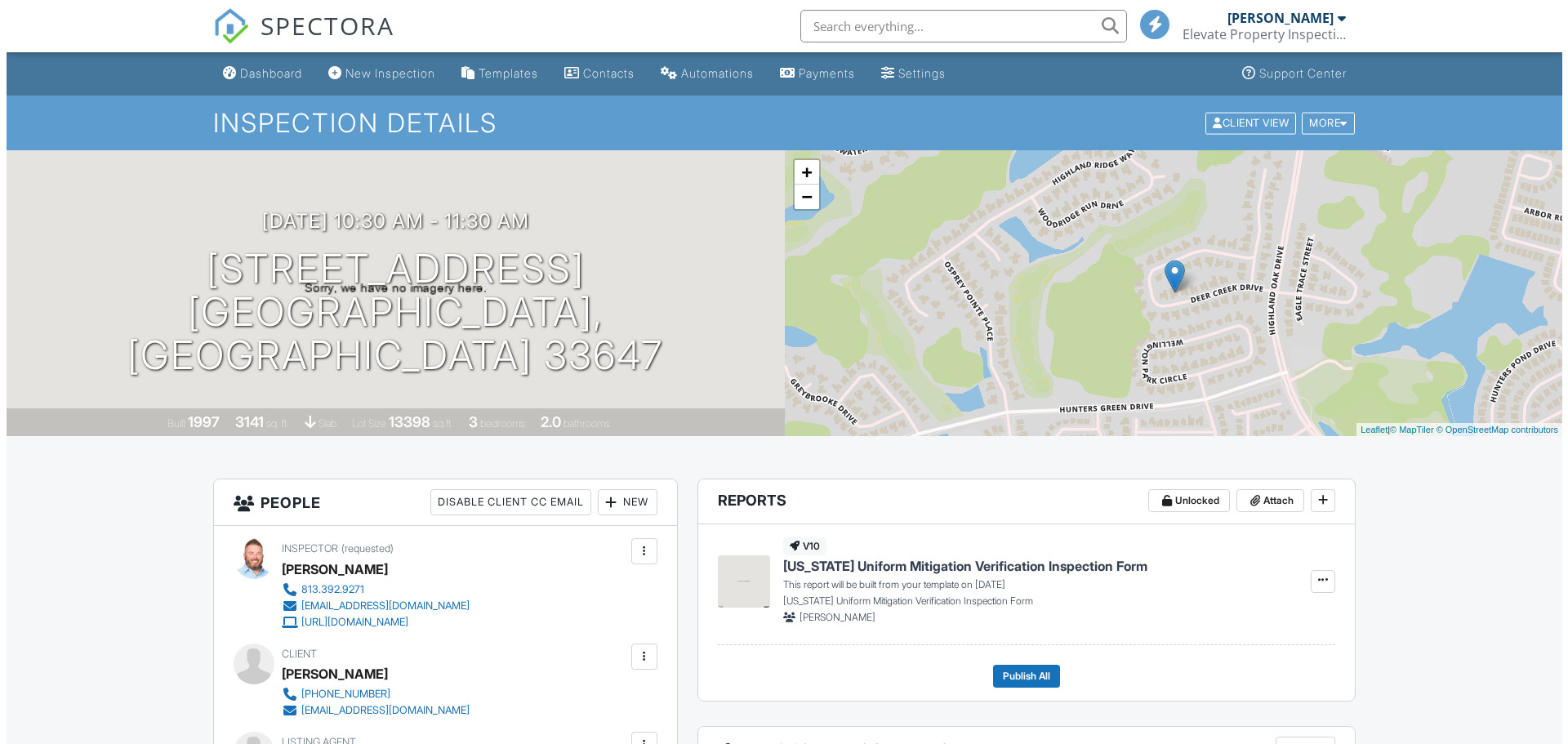
scroll to position [326, 0]
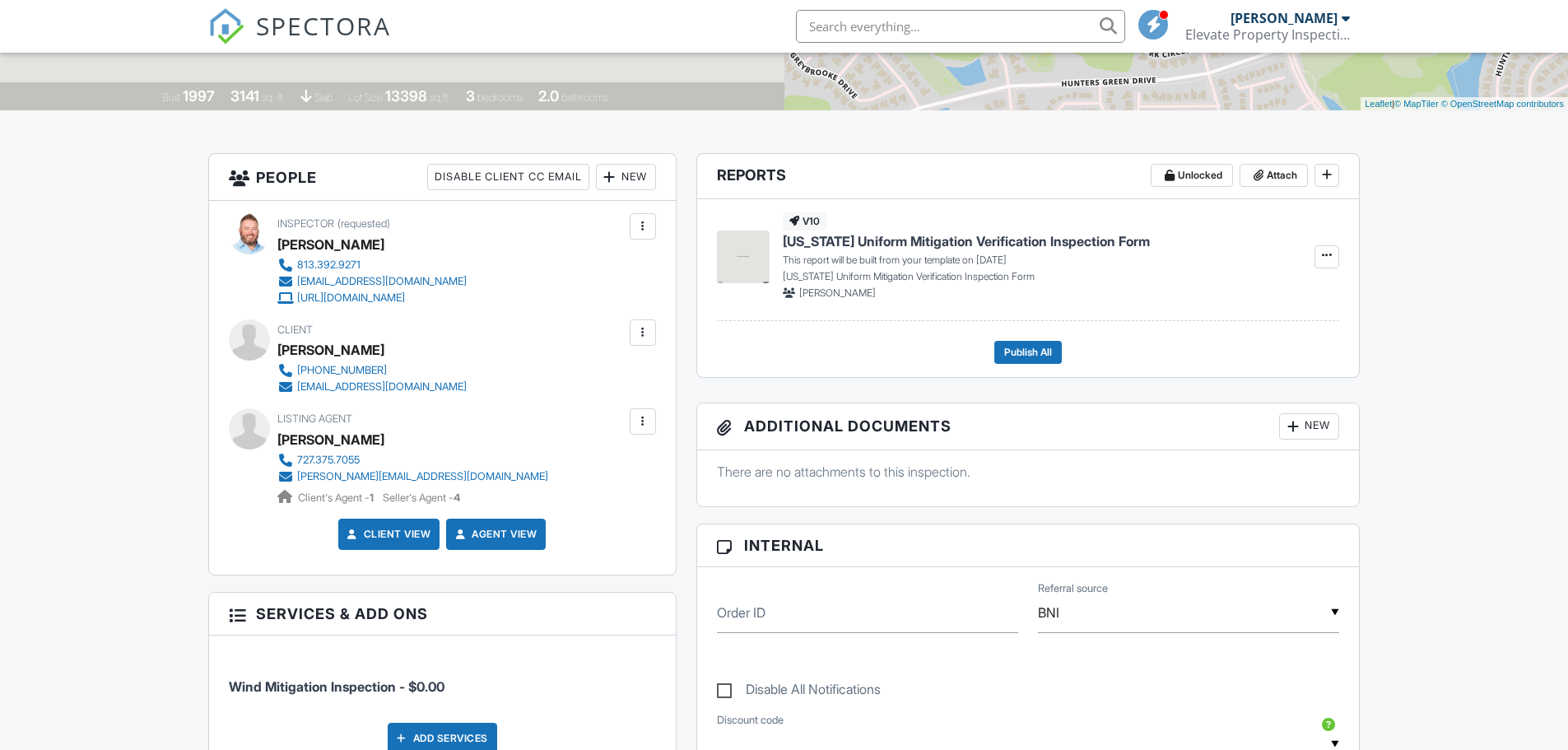
click at [1325, 422] on div "New" at bounding box center [1310, 426] width 60 height 26
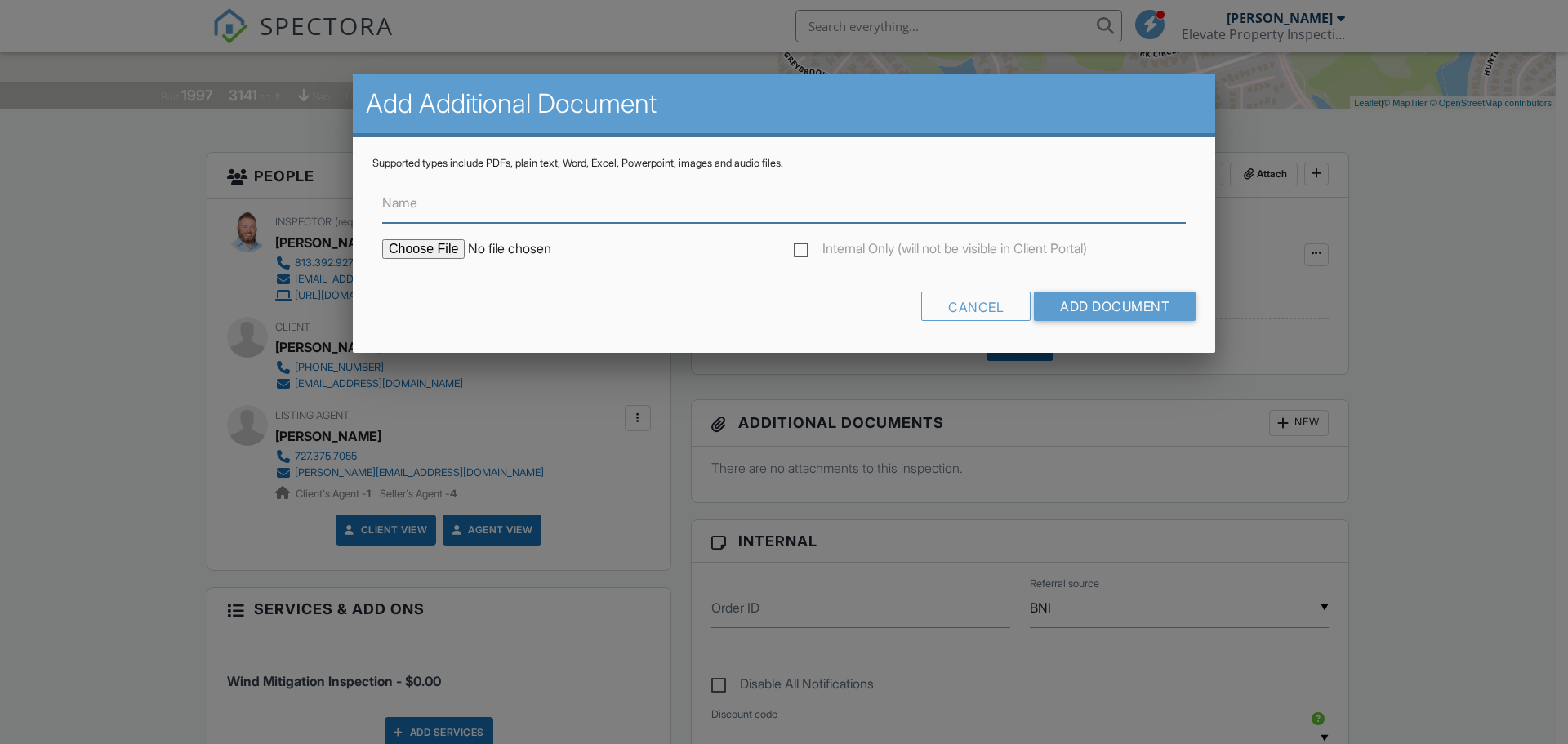
type input "C:\fakepath\isola_permit (1).pdf"
click at [450, 211] on input "Name" at bounding box center [784, 203] width 804 height 40
type input "Permit"
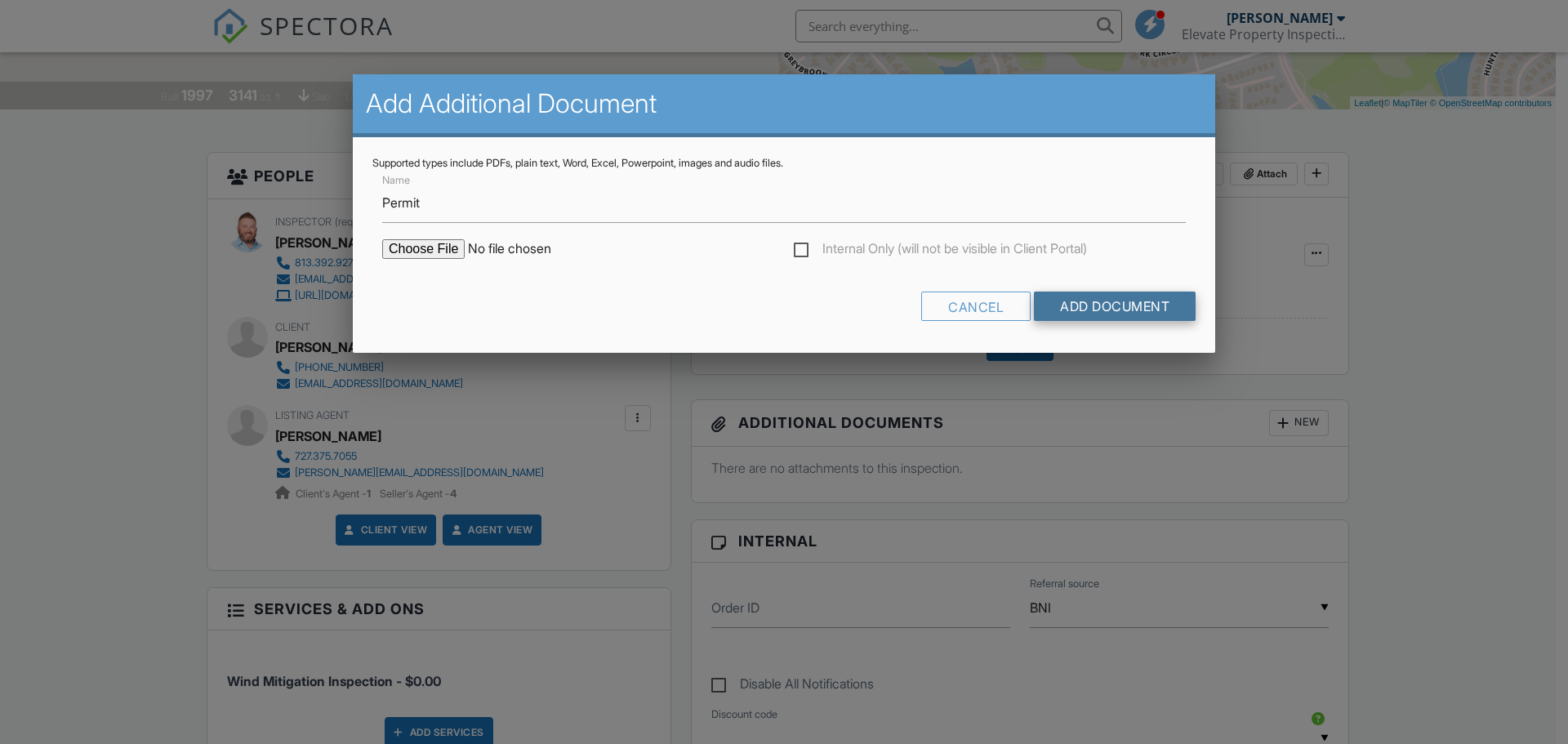
click at [1108, 303] on input "Add Document" at bounding box center [1115, 306] width 161 height 29
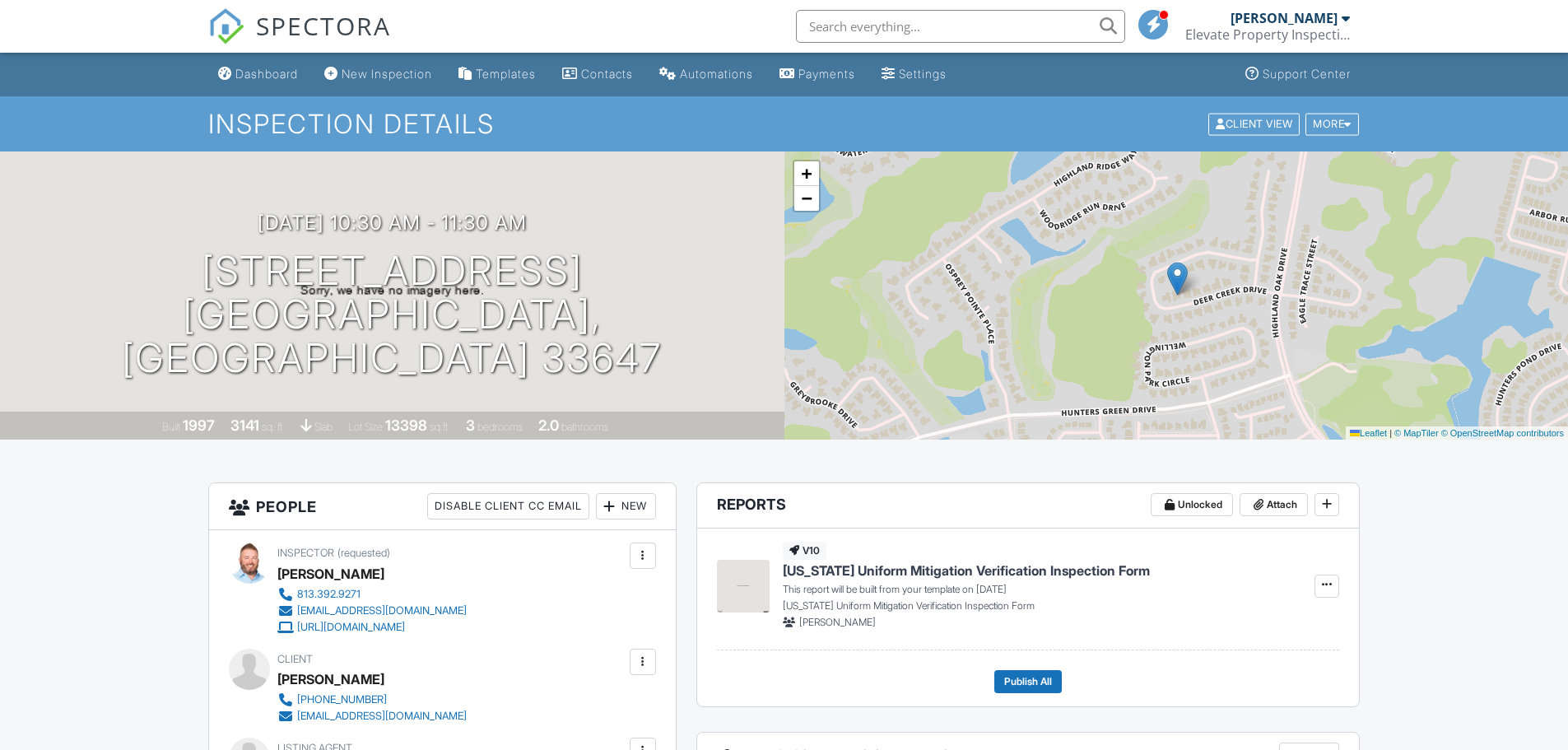
click at [272, 70] on div "Dashboard" at bounding box center [267, 73] width 62 height 14
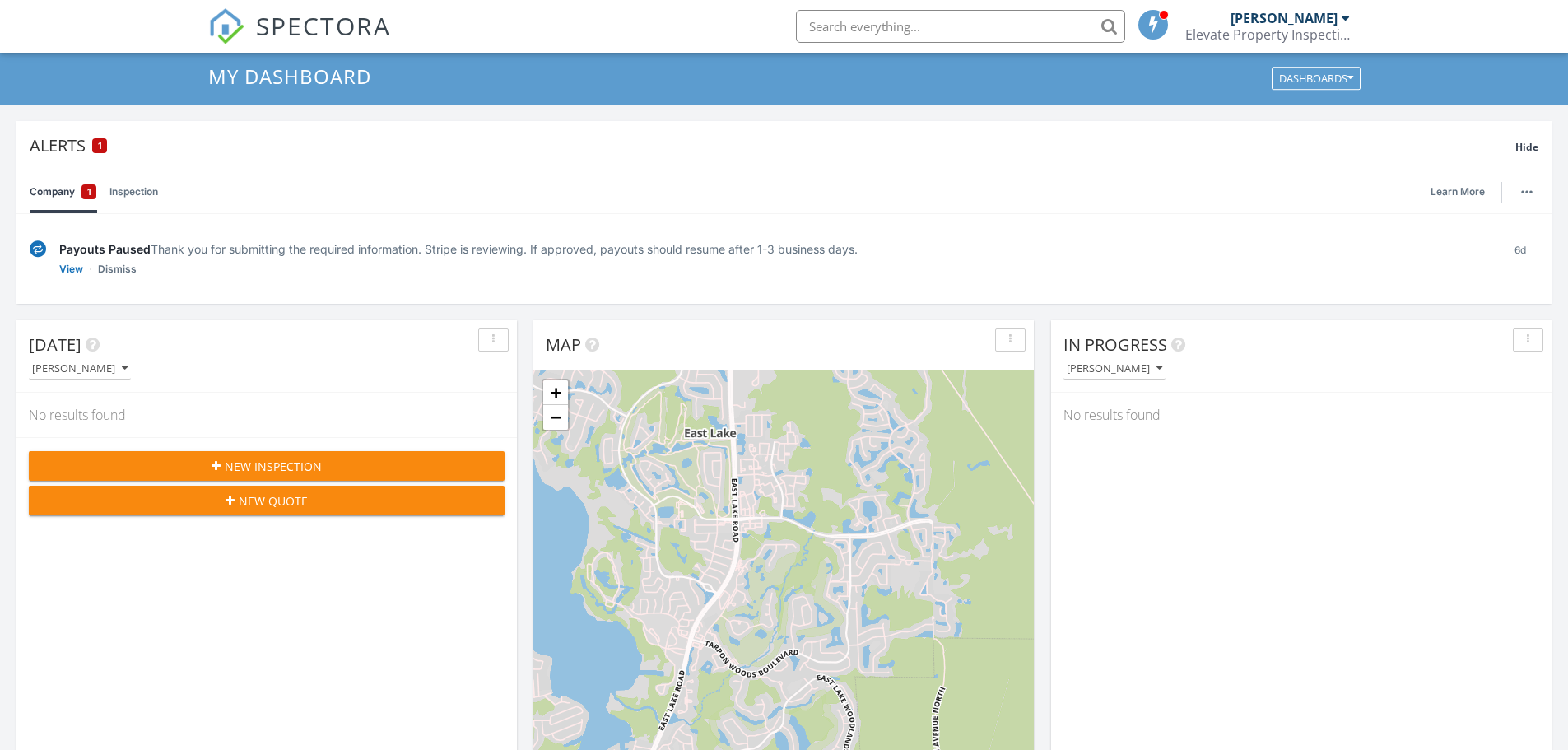
scroll to position [82, 0]
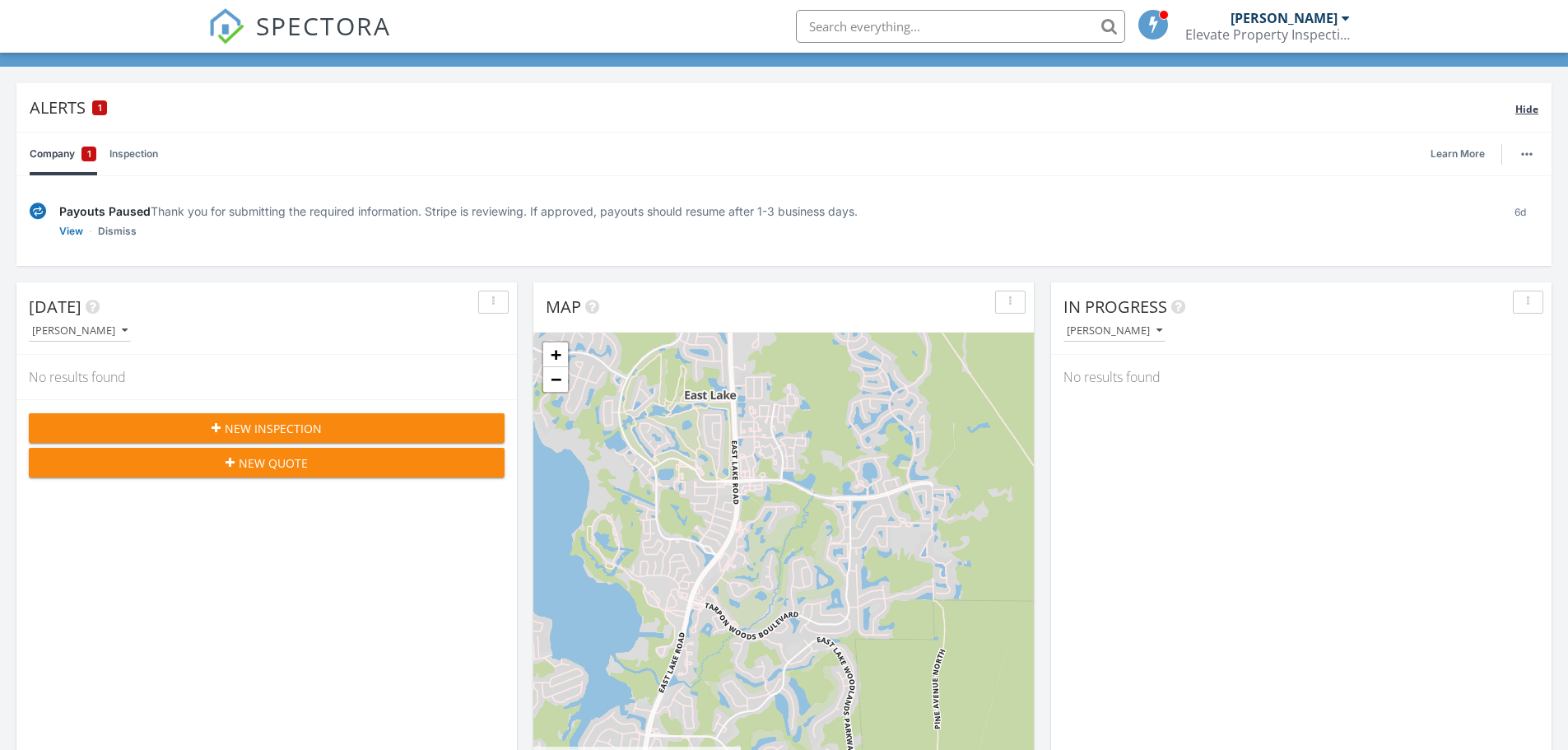
click at [1530, 105] on span "Hide" at bounding box center [1526, 109] width 23 height 14
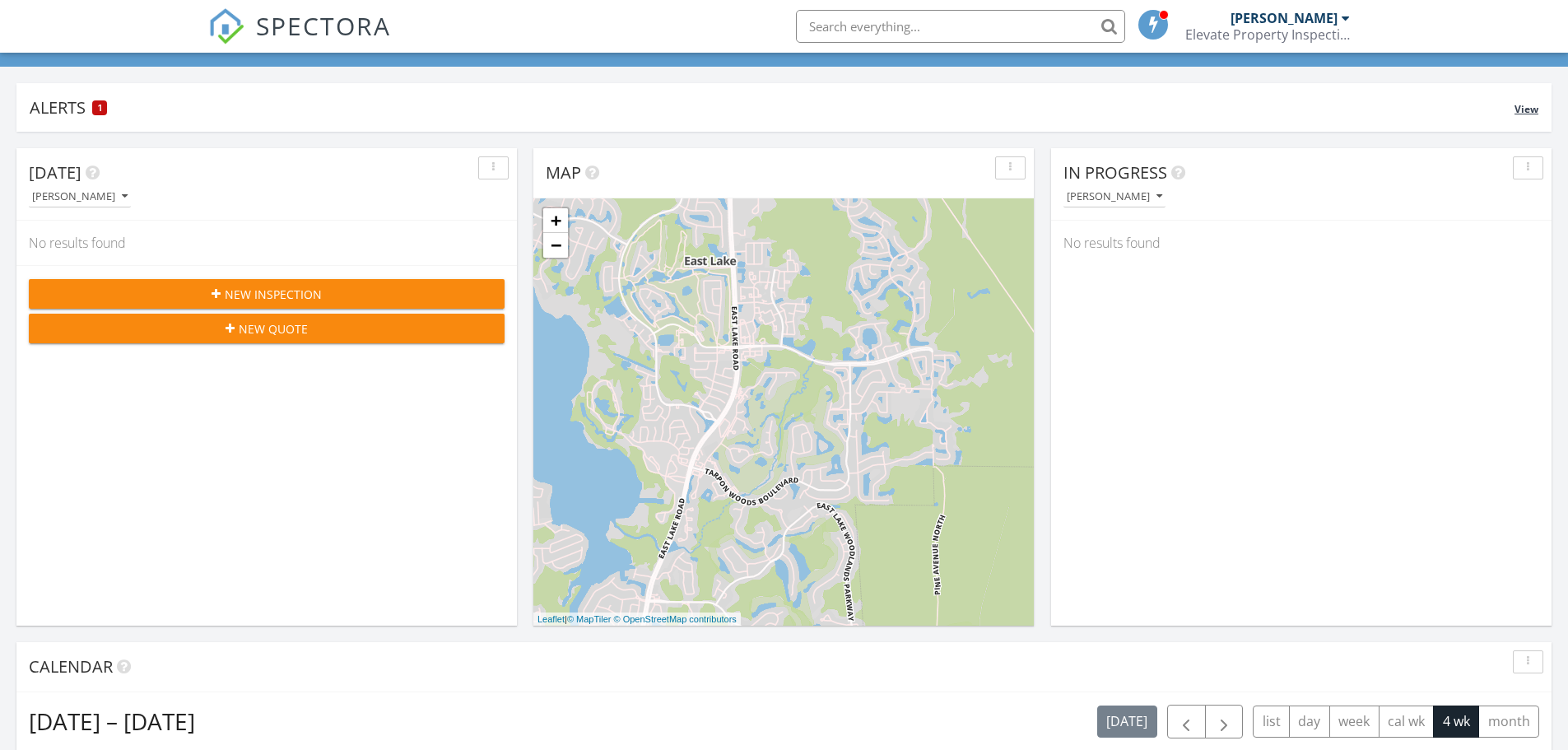
click at [61, 106] on div "Alerts 1" at bounding box center [772, 107] width 1485 height 22
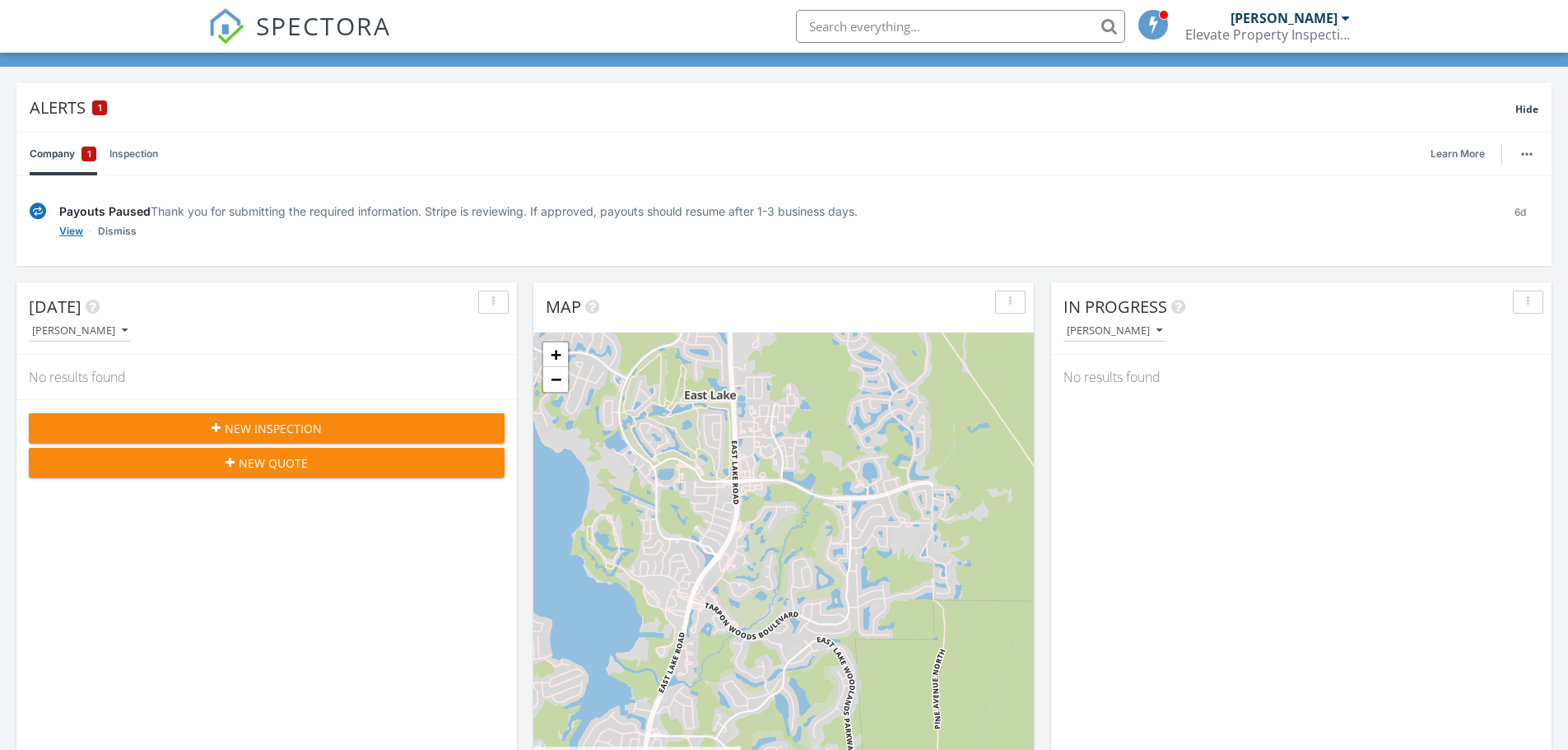
click at [74, 227] on link "View" at bounding box center [71, 231] width 24 height 16
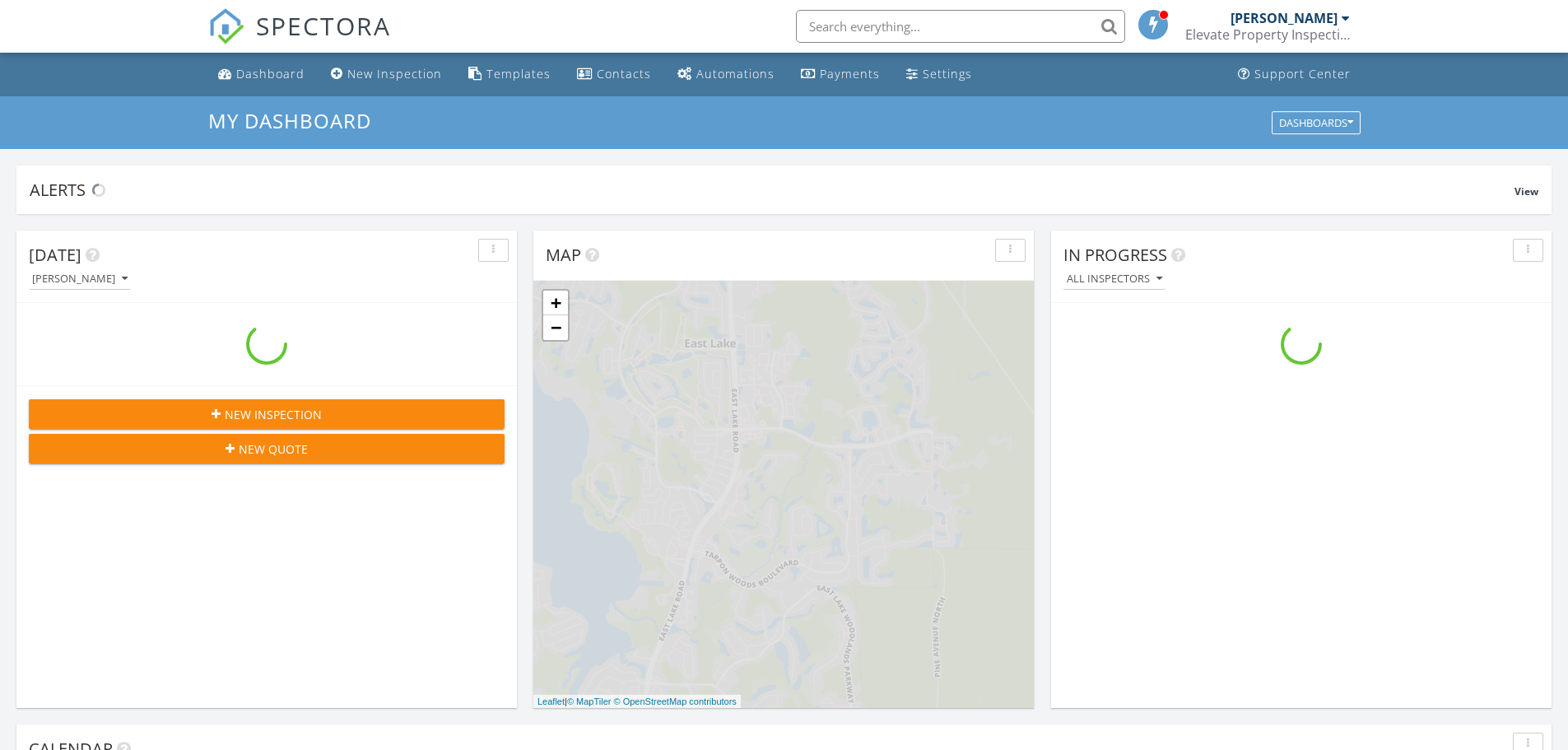
scroll to position [1524, 1594]
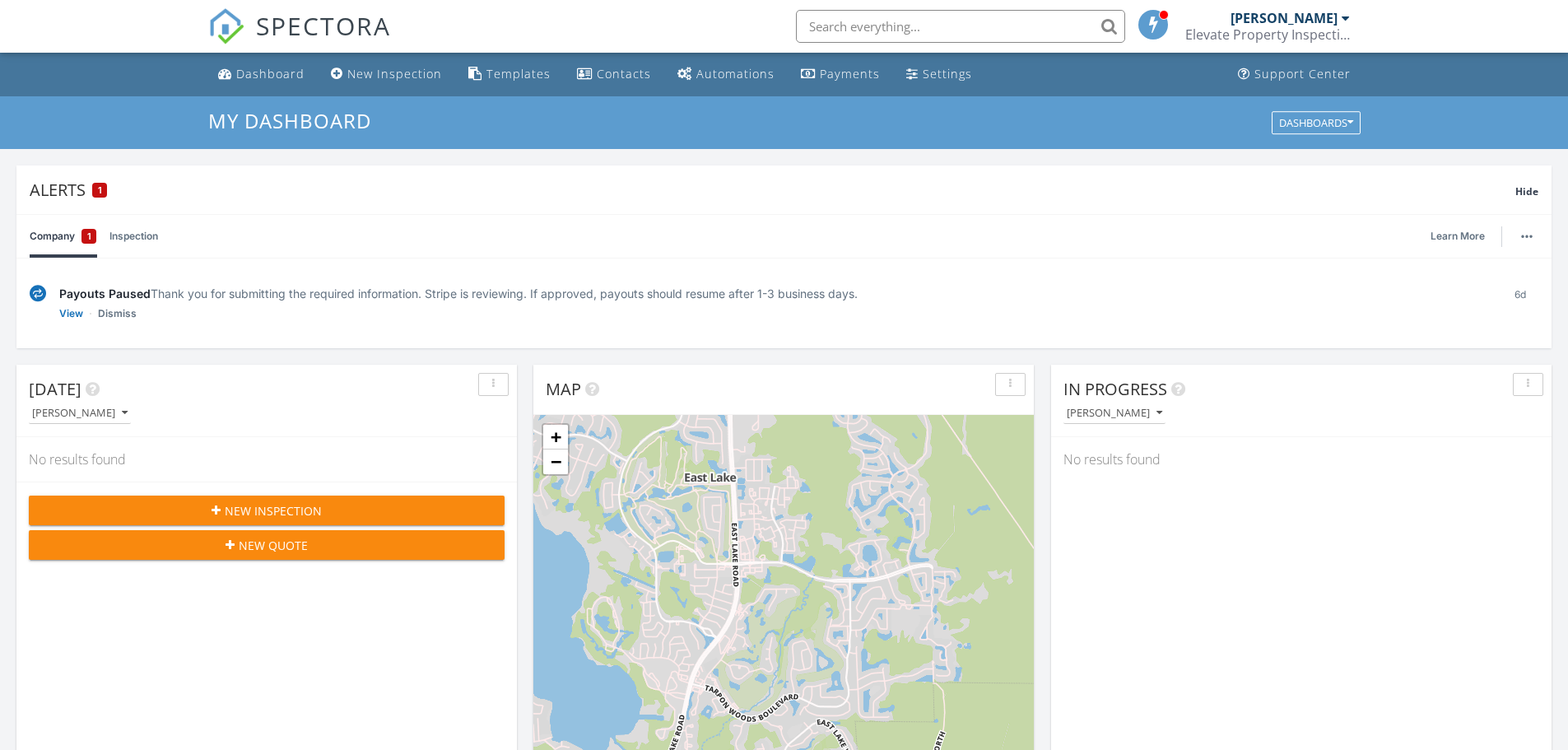
click at [1026, 260] on div "Payouts Paused Thank you for submitting the required information. Stripe is rev…" at bounding box center [784, 303] width 1535 height 90
click at [1531, 188] on span "Hide" at bounding box center [1526, 191] width 23 height 14
